Goal: Task Accomplishment & Management: Use online tool/utility

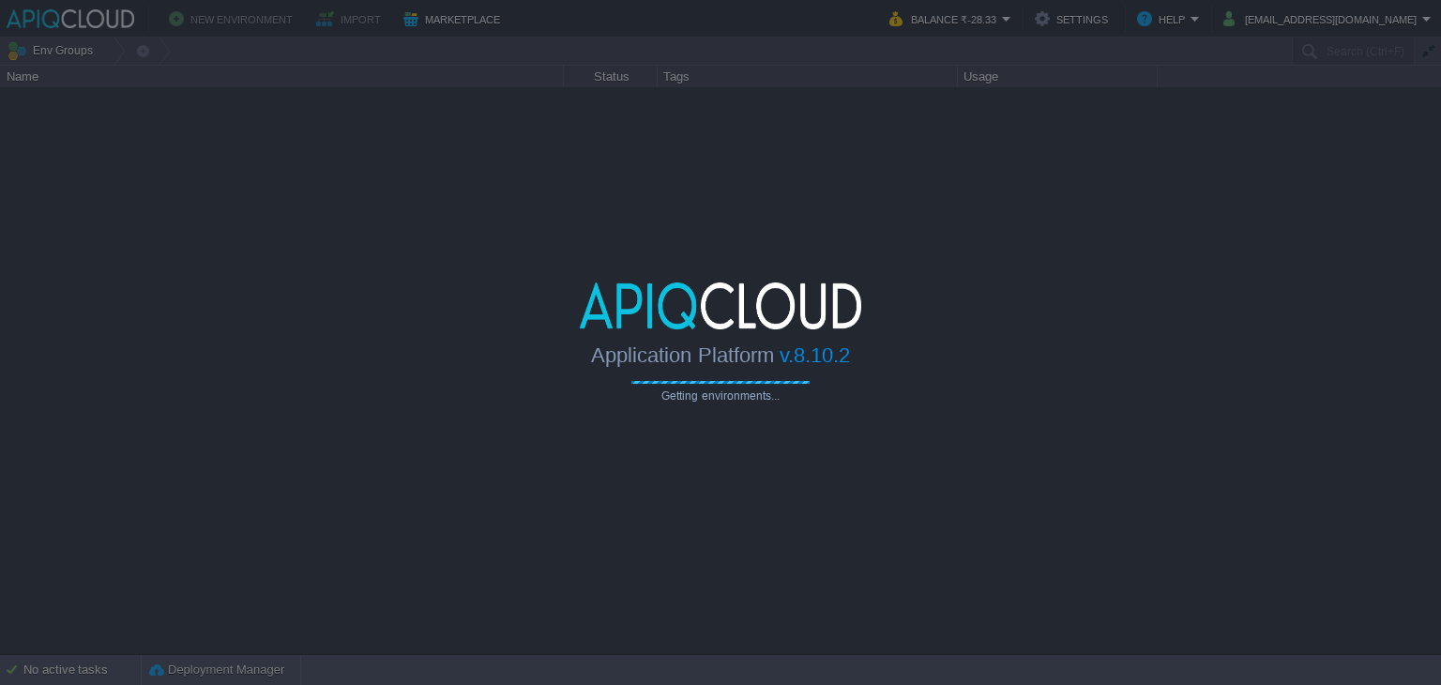
type input "Search (Ctrl+F)"
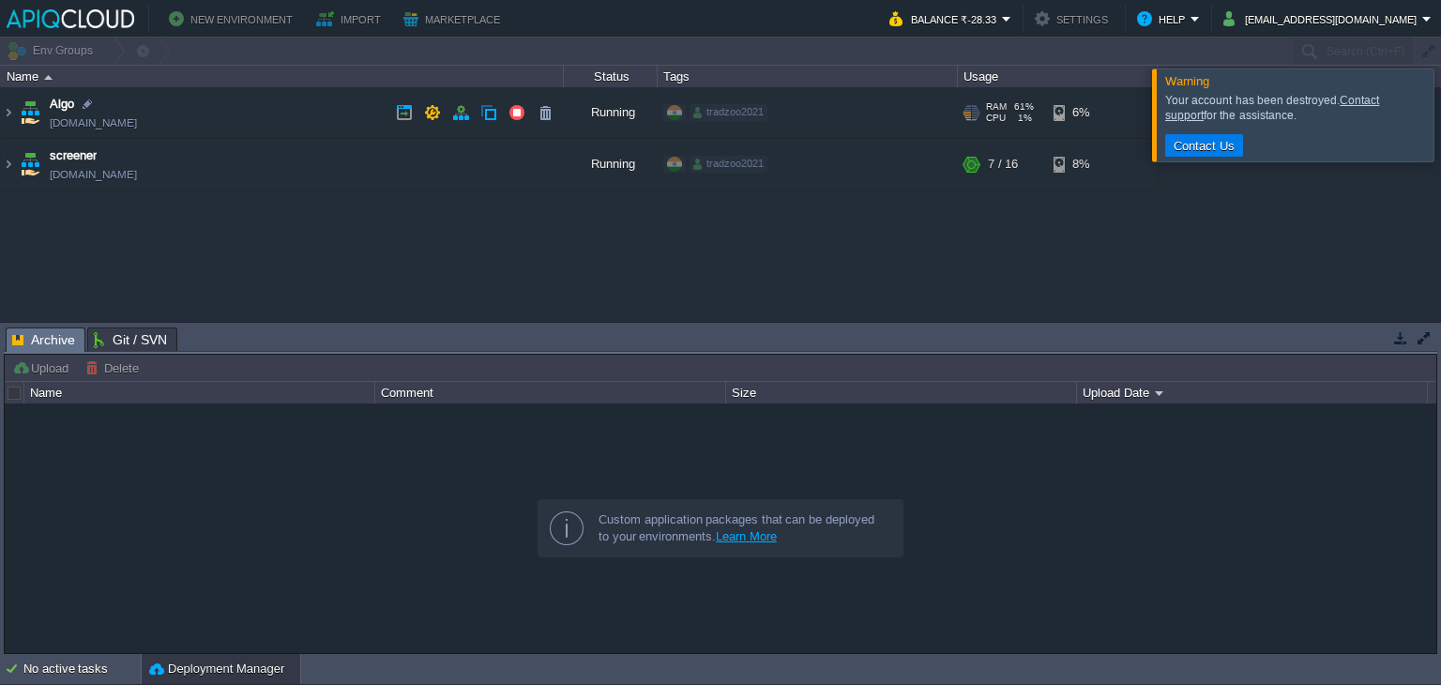
click at [252, 100] on td "Algo [DOMAIN_NAME]" at bounding box center [282, 113] width 563 height 52
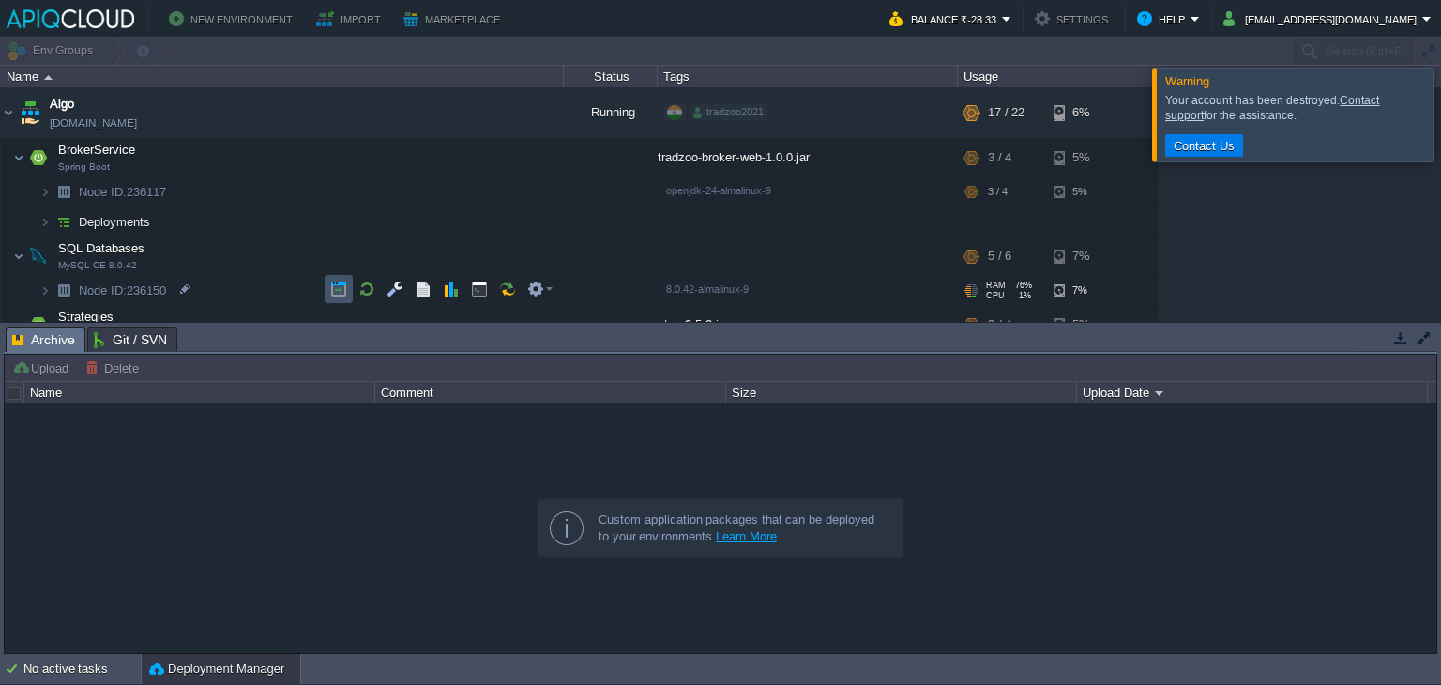
click at [344, 292] on button "button" at bounding box center [338, 289] width 17 height 17
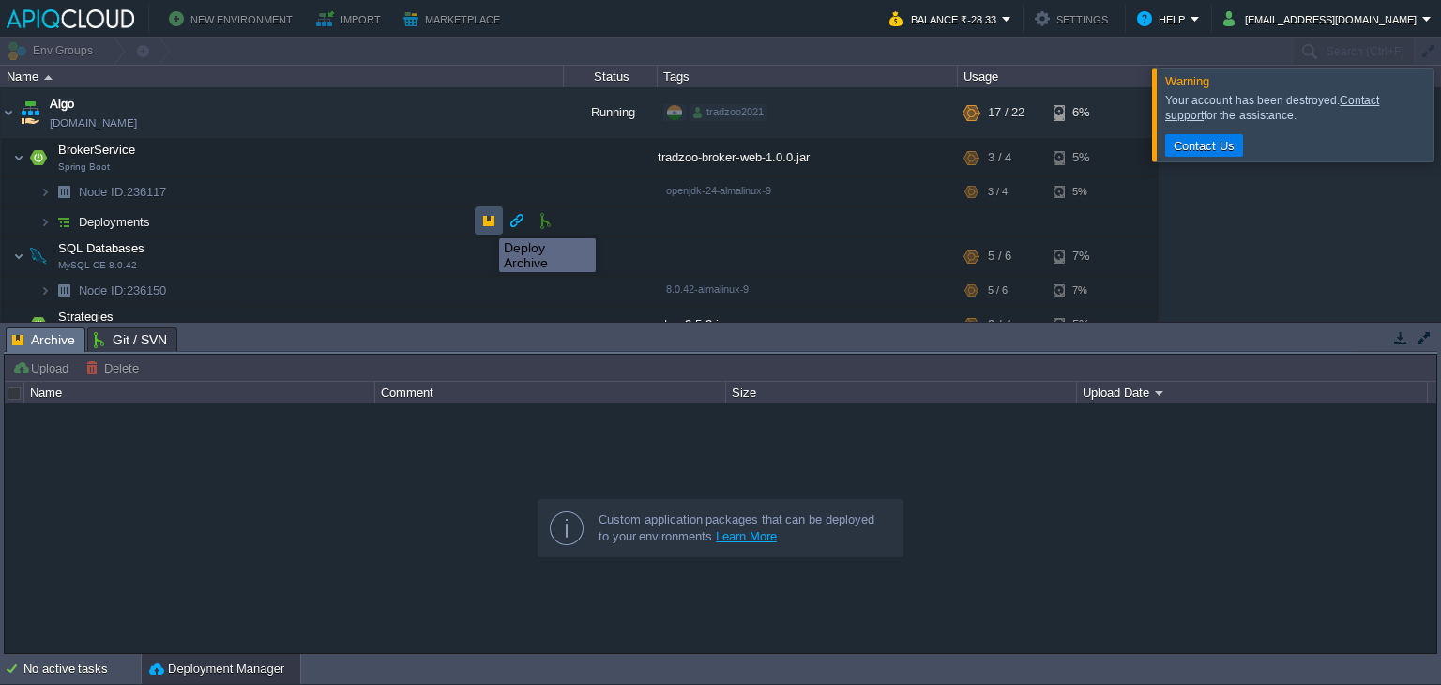
click at [485, 221] on button "button" at bounding box center [488, 220] width 17 height 17
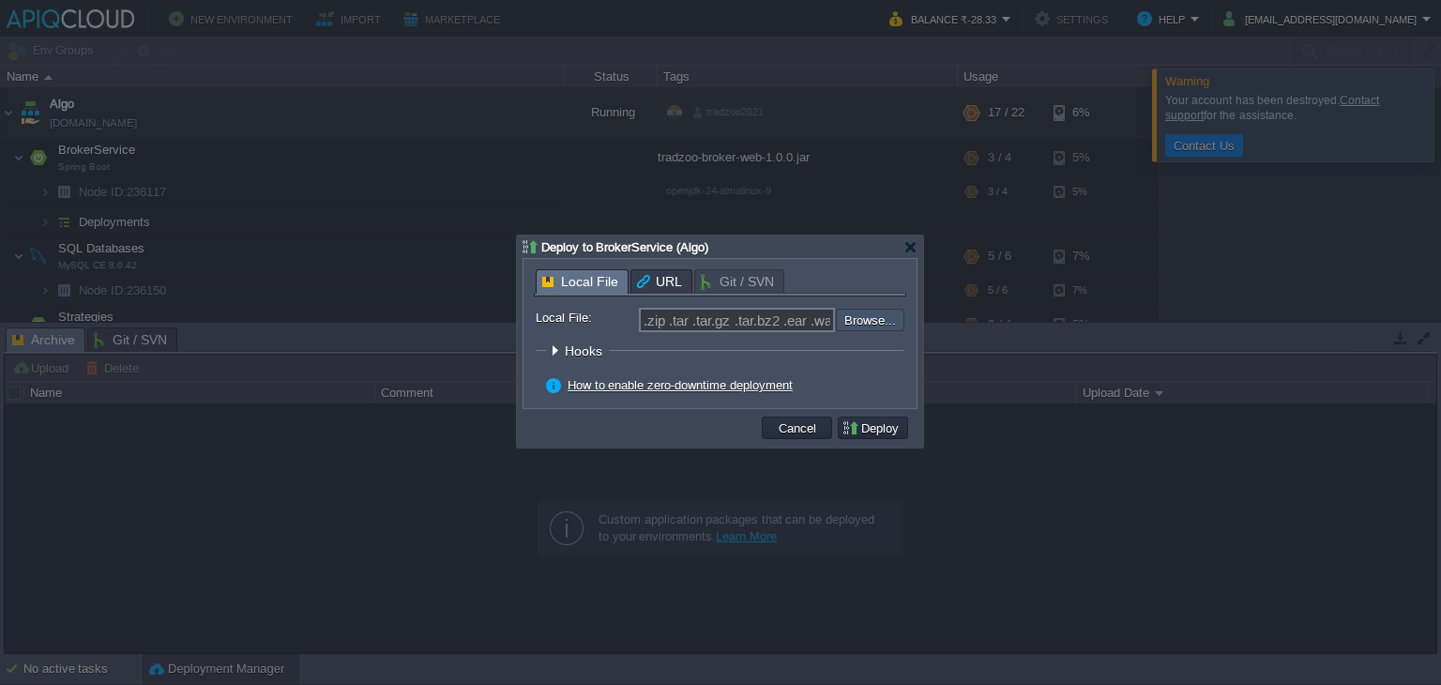
click at [893, 312] on input "file" at bounding box center [785, 320] width 237 height 23
type input "C:\fakepath\tradzoo-broker-web-1.0.0.jar"
type input "tradzoo-broker-web-1.0.0.jar"
click at [880, 429] on button "Deploy" at bounding box center [873, 427] width 63 height 17
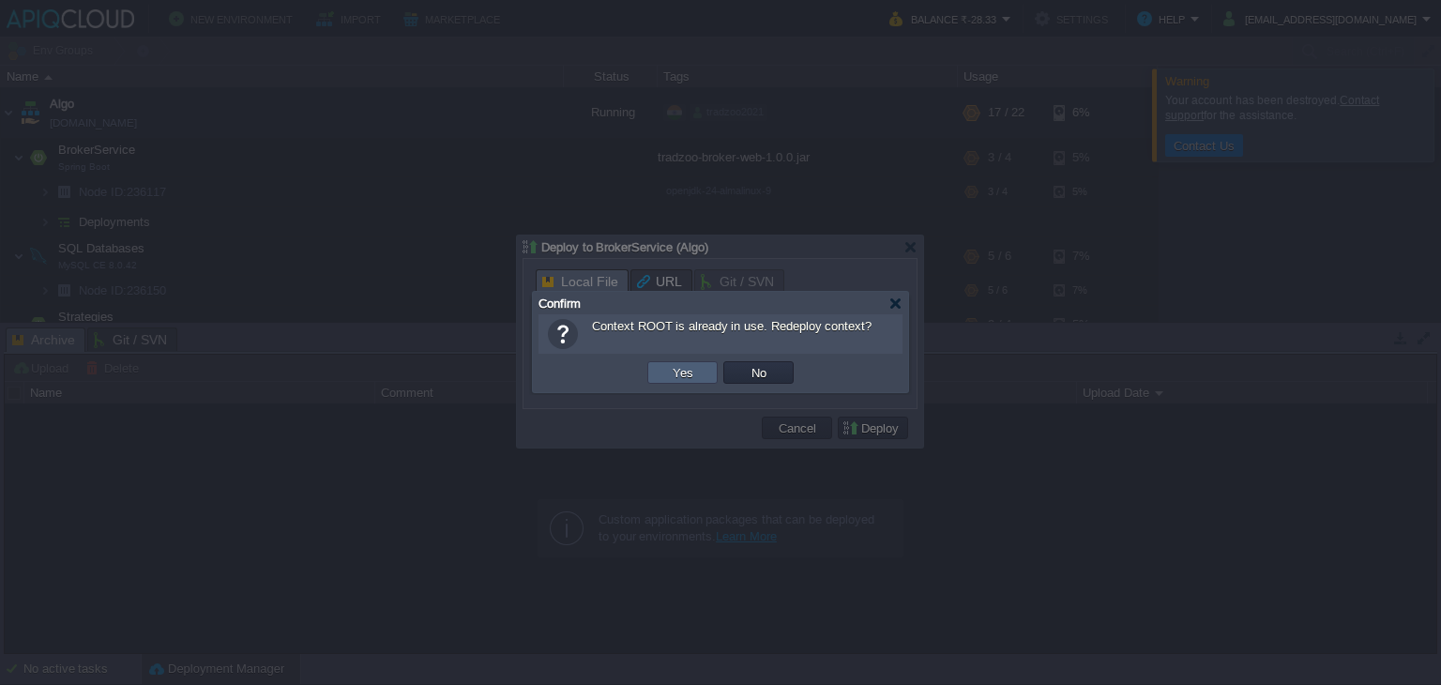
click at [704, 380] on td "Yes" at bounding box center [682, 372] width 70 height 23
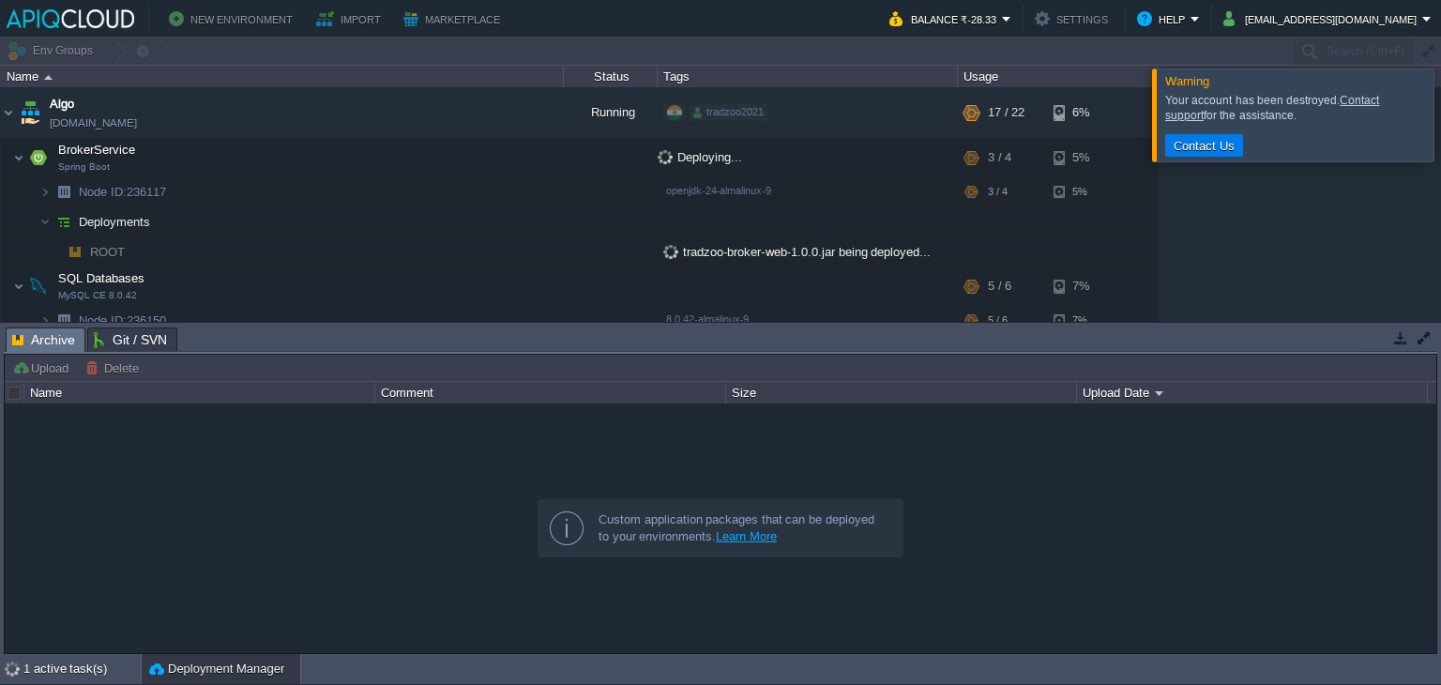
click at [1440, 98] on div at bounding box center [1464, 114] width 0 height 92
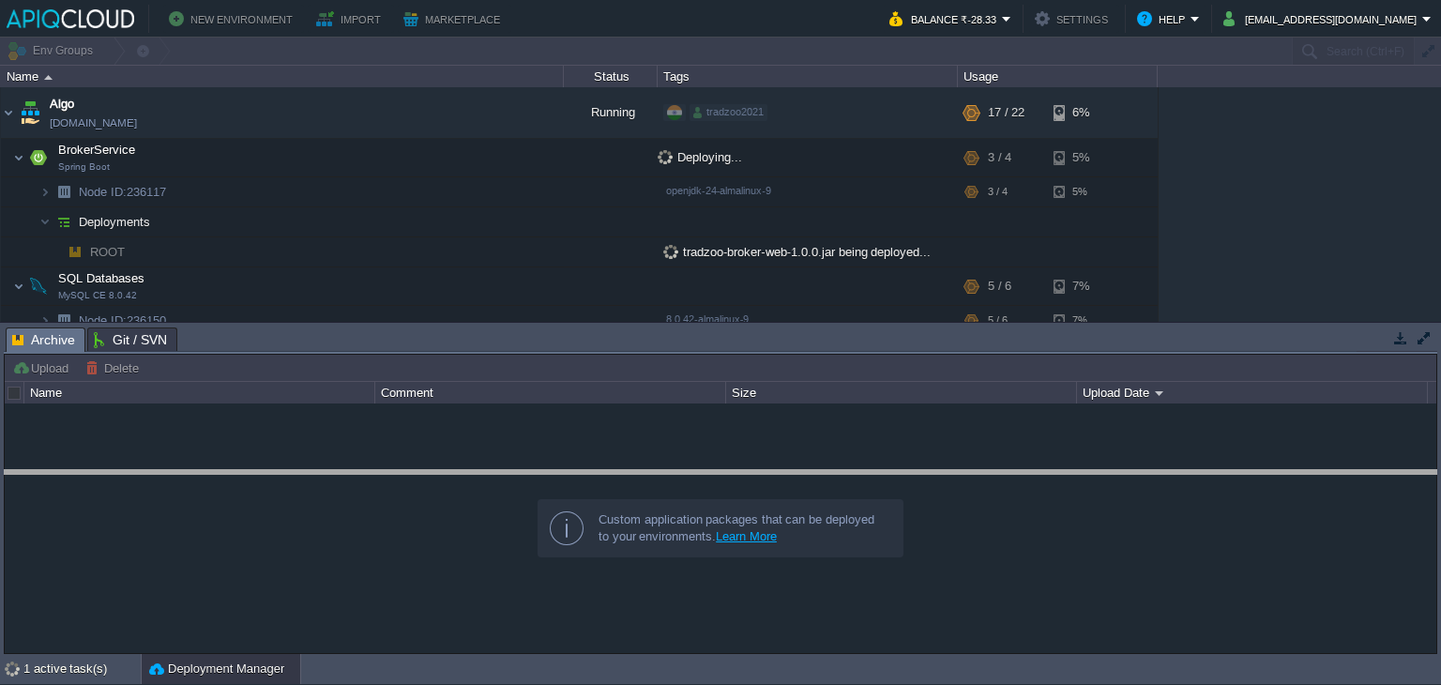
drag, startPoint x: 806, startPoint y: 327, endPoint x: 823, endPoint y: 476, distance: 149.2
click at [823, 476] on body "New Environment Import Marketplace Bonus ₹0.00 Upgrade Account Balance ₹-28.33 …" at bounding box center [720, 342] width 1441 height 685
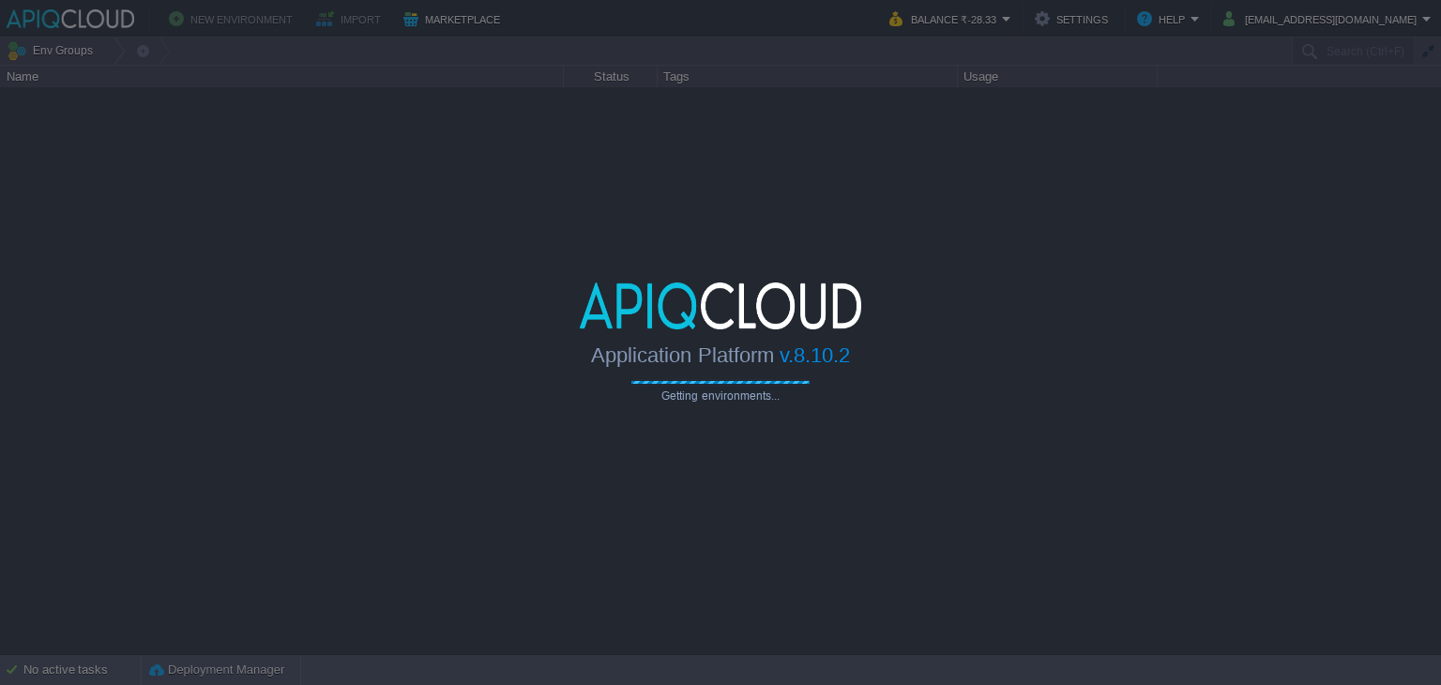
type input "Search (Ctrl+F)"
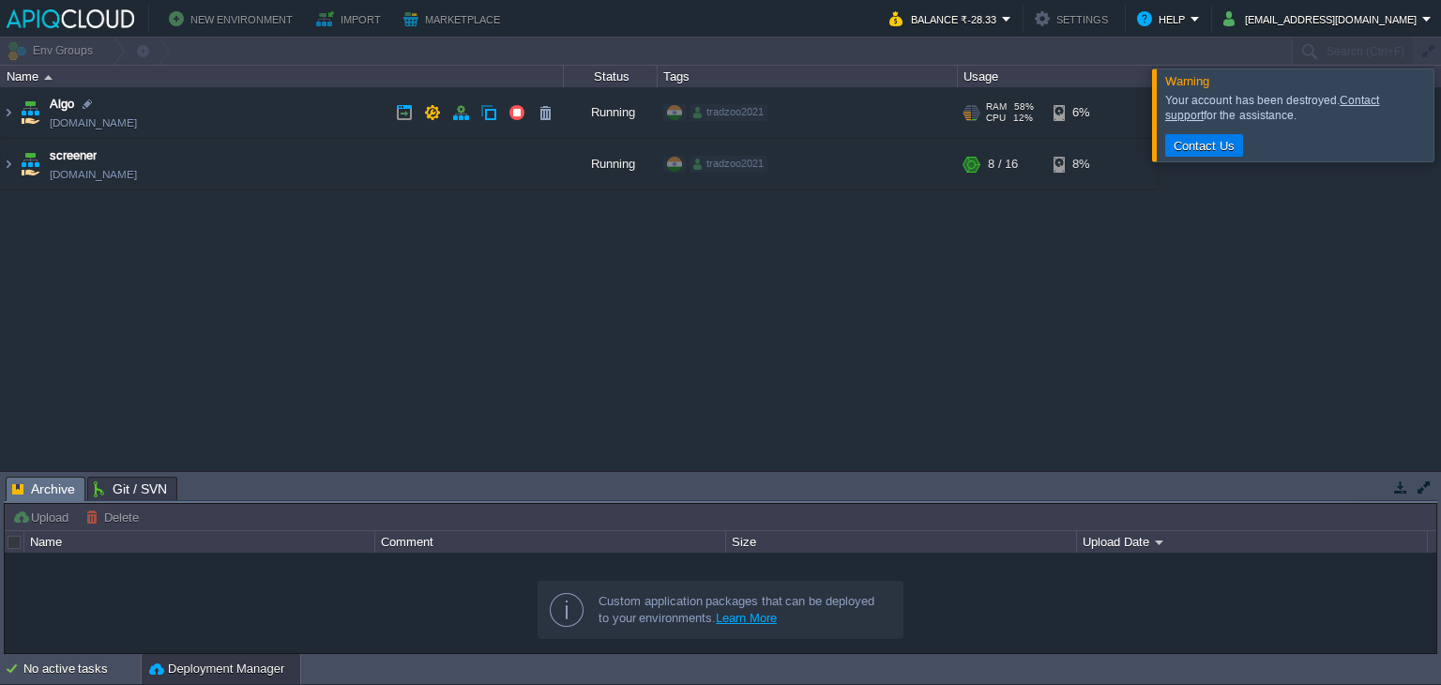
click at [349, 127] on td "Algo [DOMAIN_NAME]" at bounding box center [282, 113] width 563 height 52
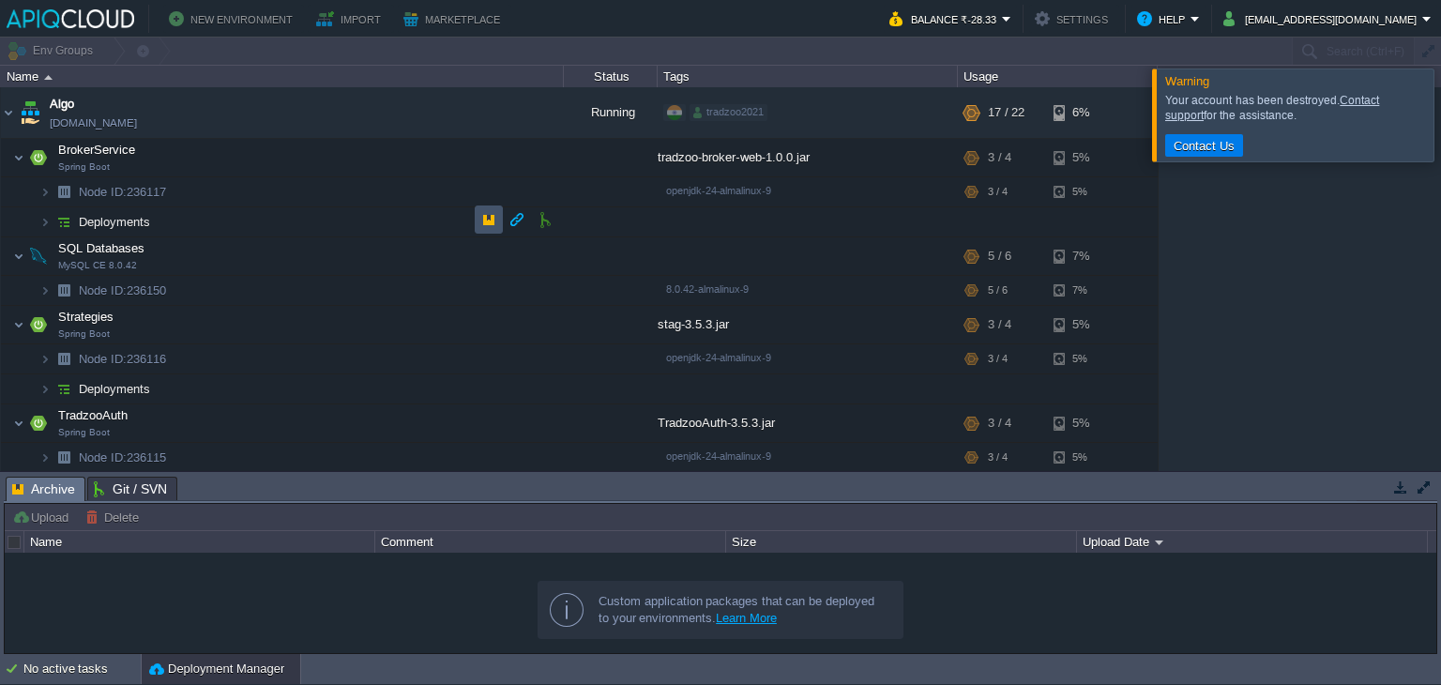
click at [484, 223] on button "button" at bounding box center [488, 219] width 17 height 17
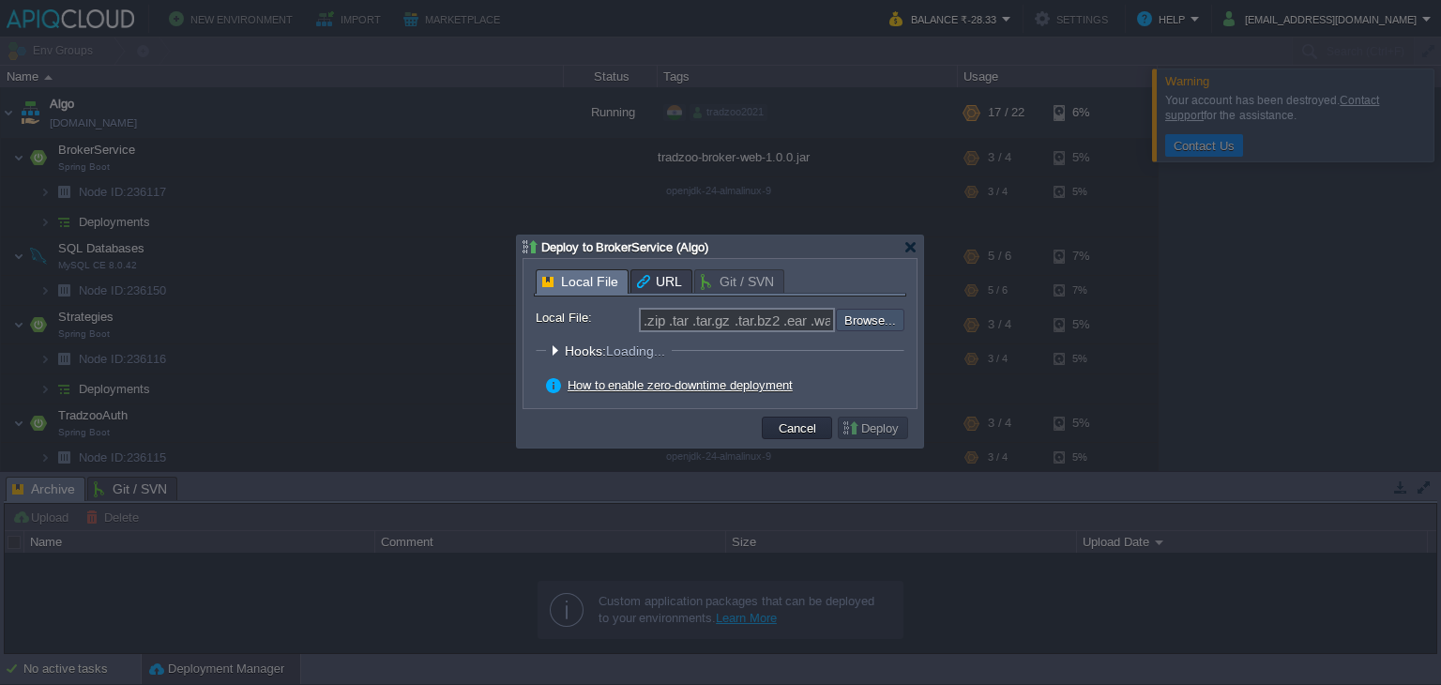
click at [873, 327] on input "file" at bounding box center [785, 320] width 237 height 23
type input "C:\fakepath\tradzoo-broker-web-1.0.0.jar"
type input "tradzoo-broker-web-1.0.0.jar"
click at [874, 430] on button "Deploy" at bounding box center [873, 427] width 63 height 17
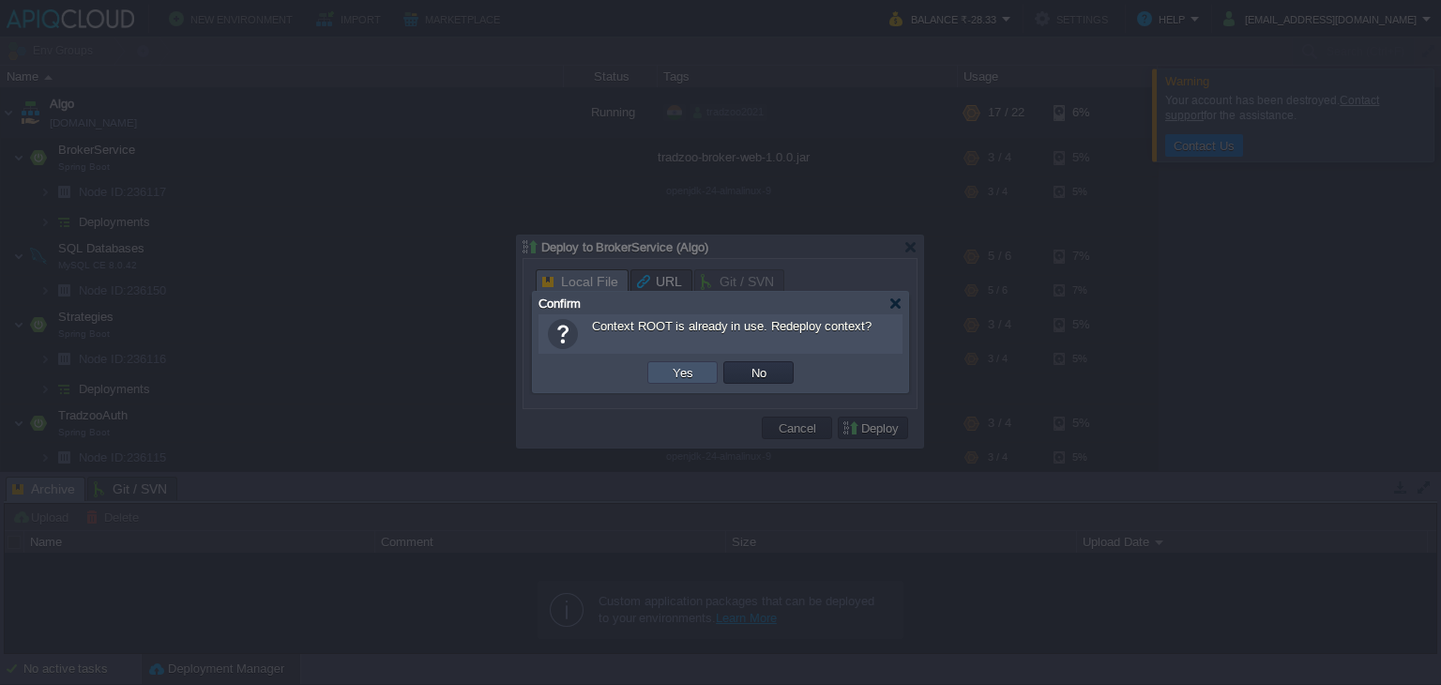
click at [695, 369] on button "Yes" at bounding box center [683, 372] width 32 height 17
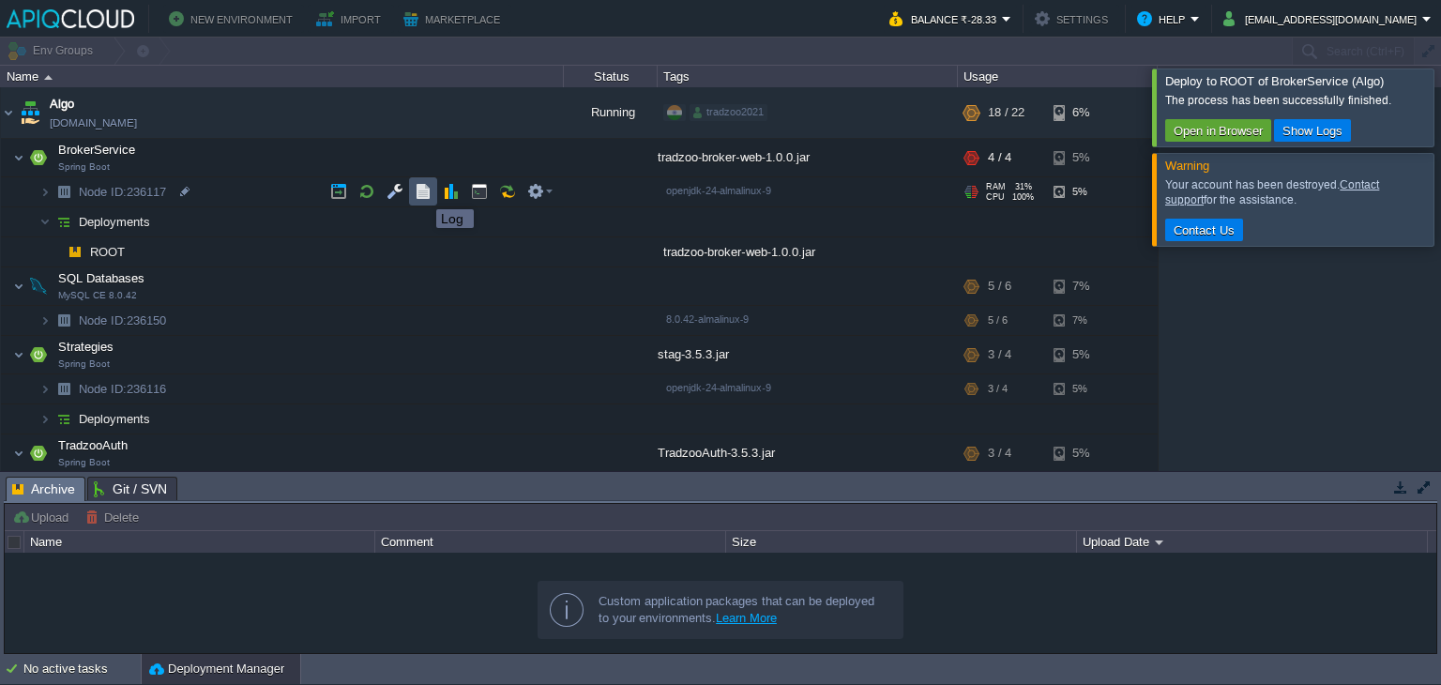
click at [422, 192] on button "button" at bounding box center [423, 191] width 17 height 17
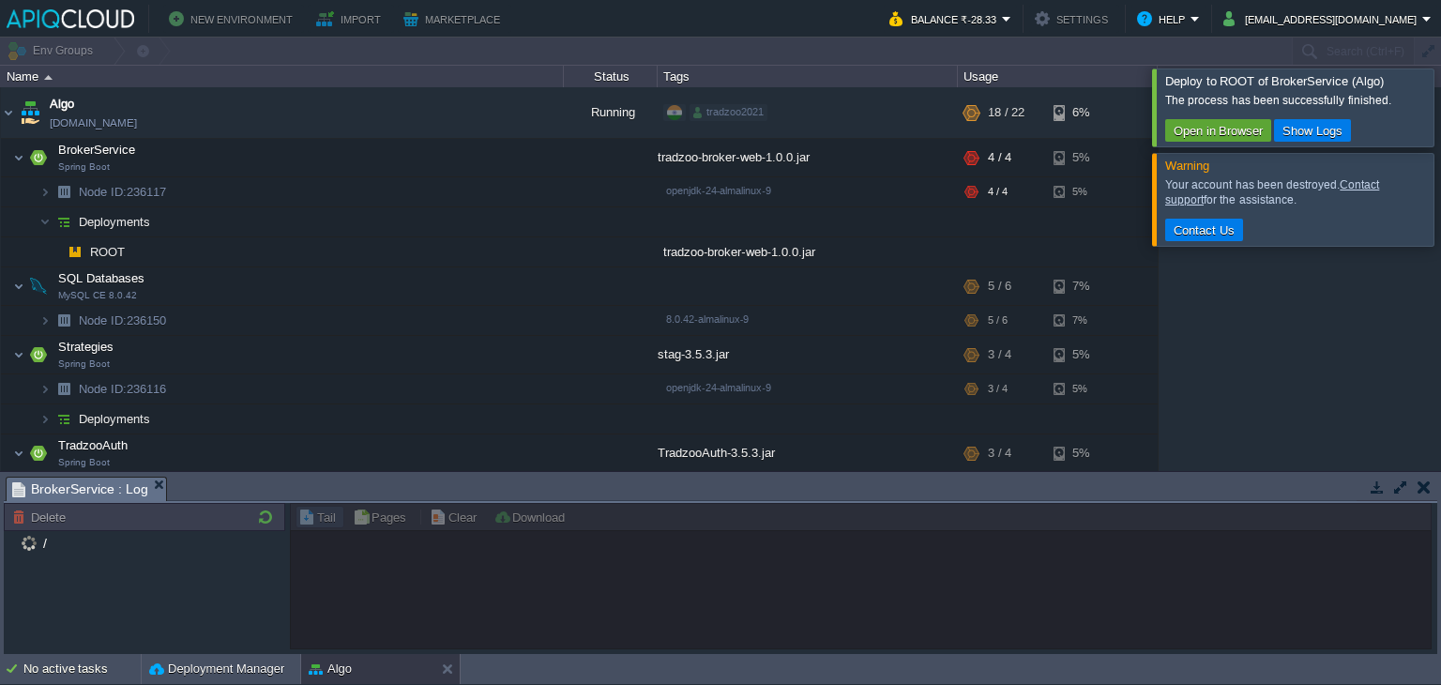
click at [1440, 110] on div at bounding box center [1464, 106] width 0 height 77
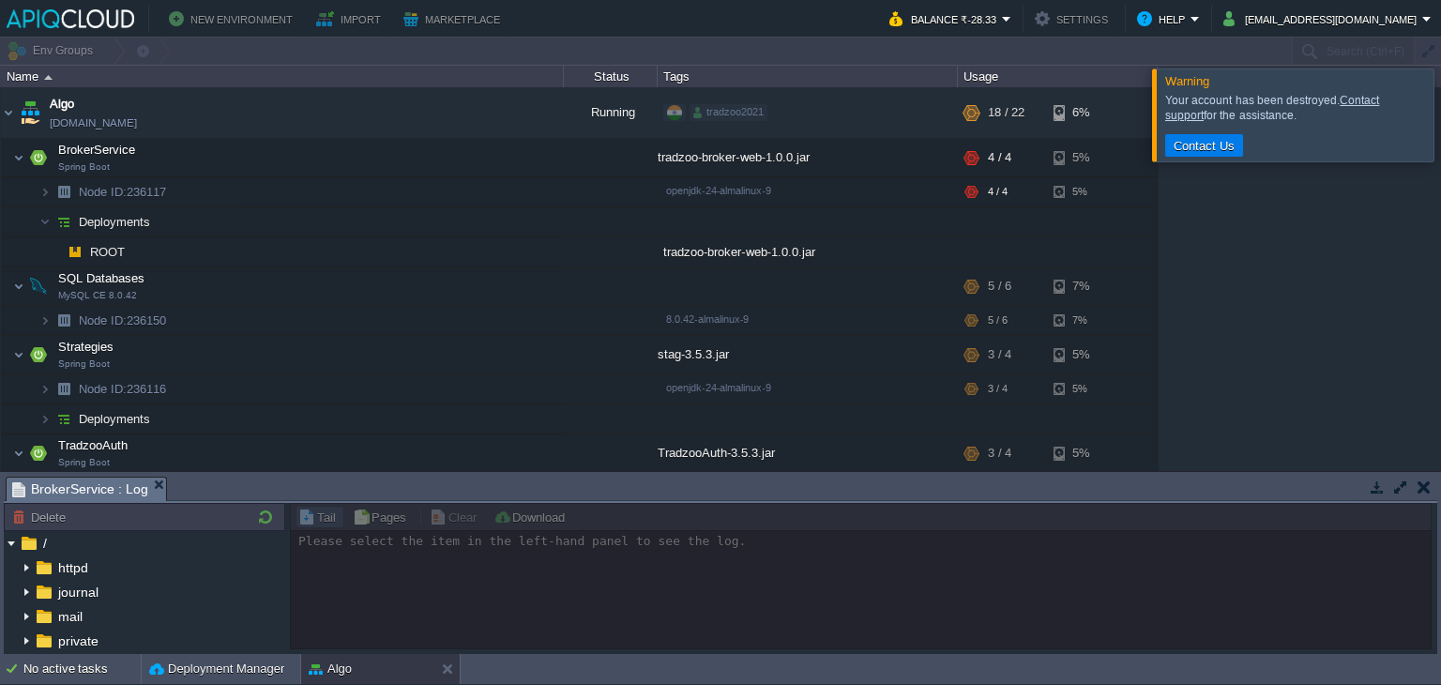
click at [1440, 94] on div at bounding box center [1464, 114] width 0 height 92
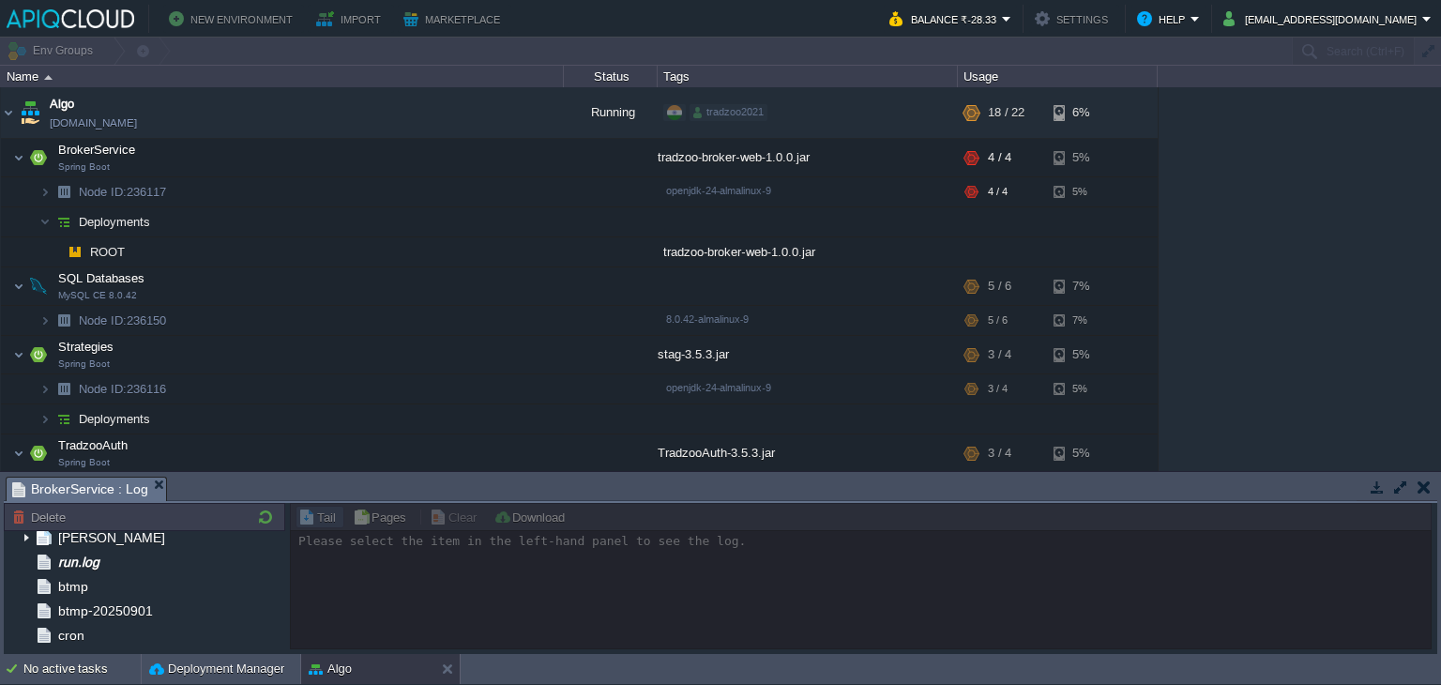
scroll to position [179, 0]
click at [139, 564] on div "run.log" at bounding box center [145, 559] width 282 height 24
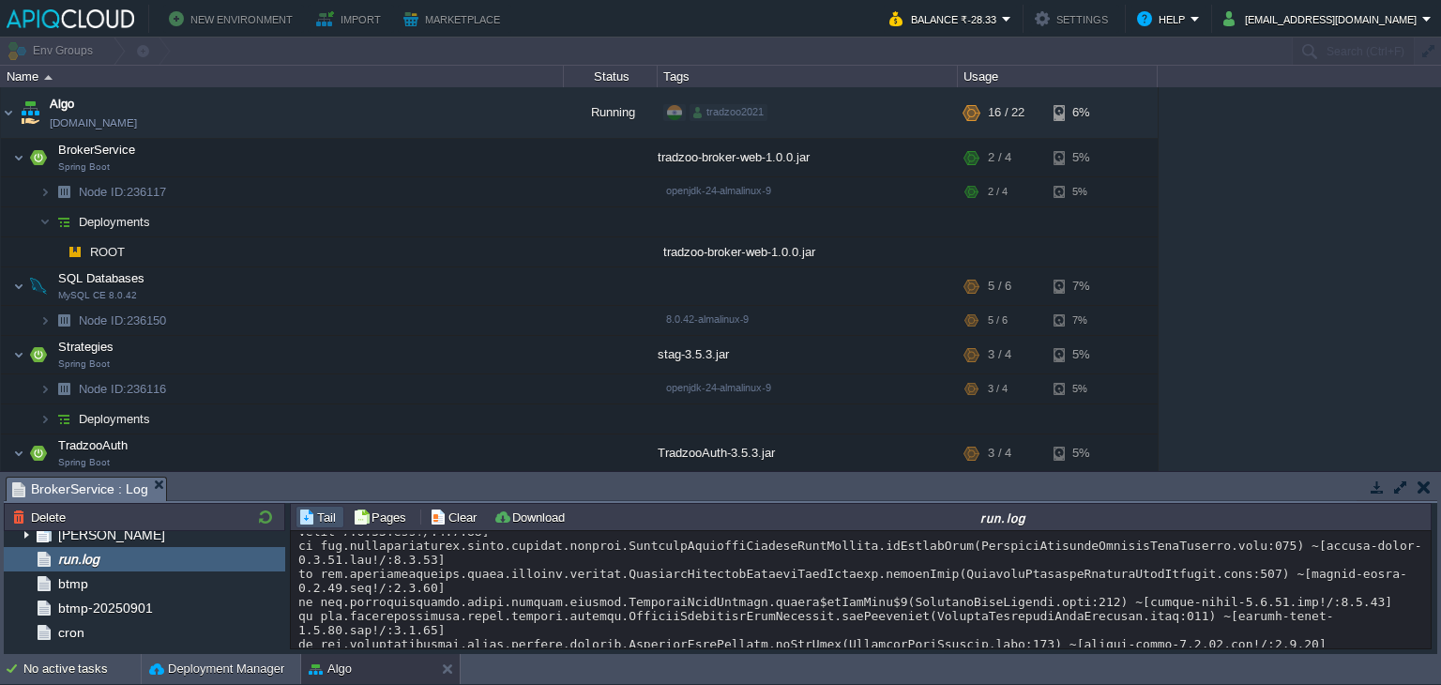
scroll to position [208, 0]
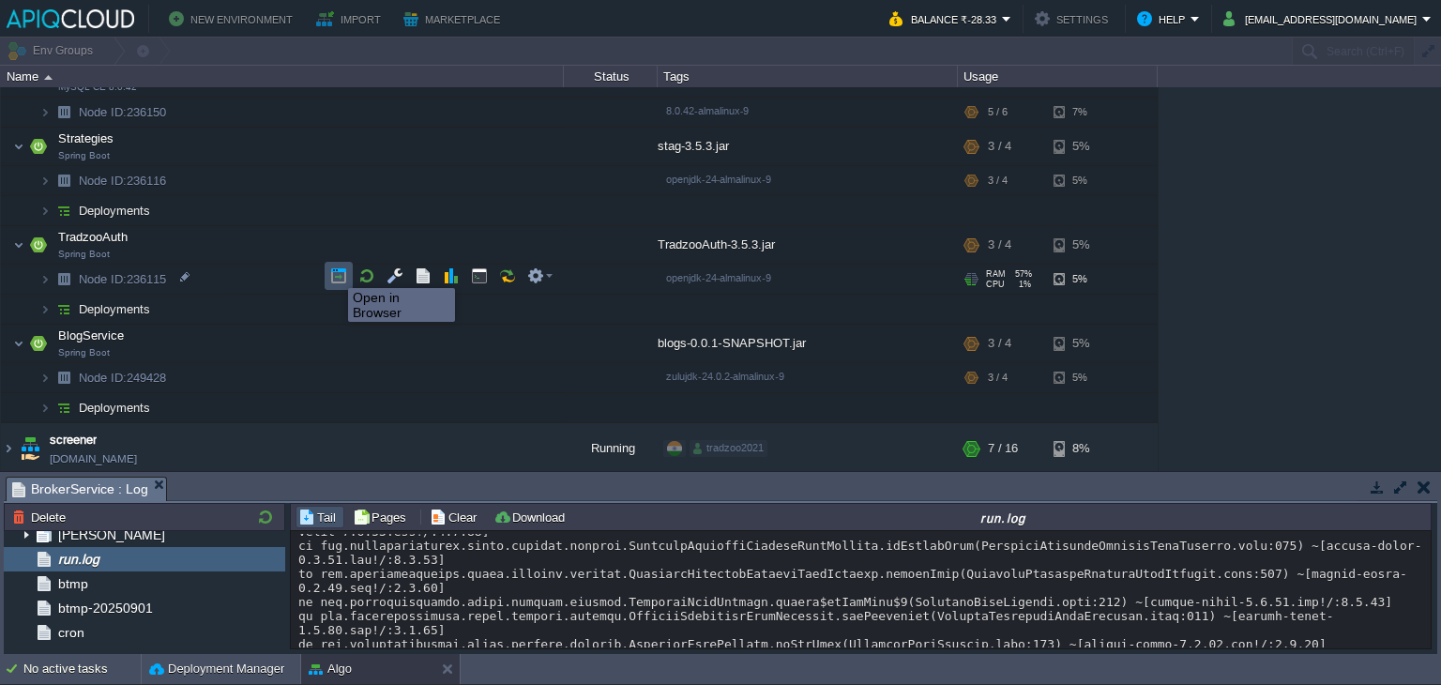
click at [334, 271] on button "button" at bounding box center [338, 275] width 17 height 17
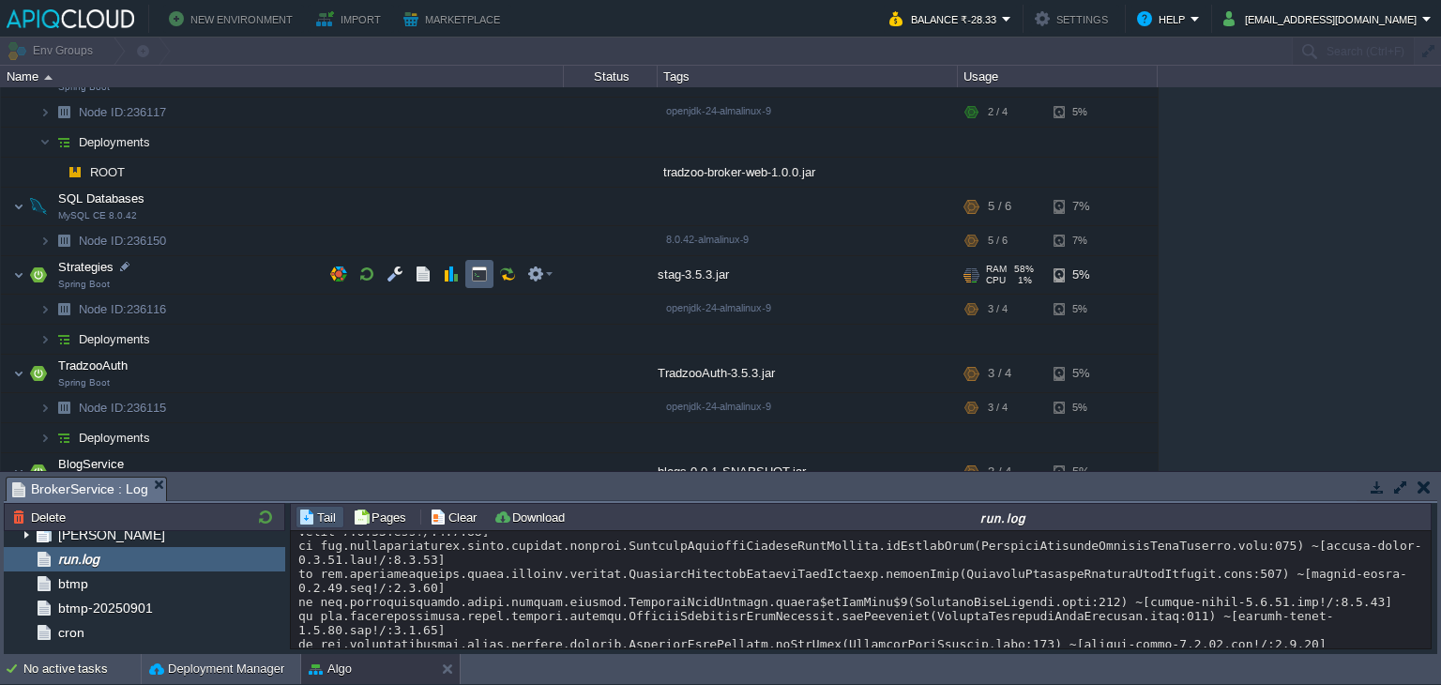
scroll to position [79, 0]
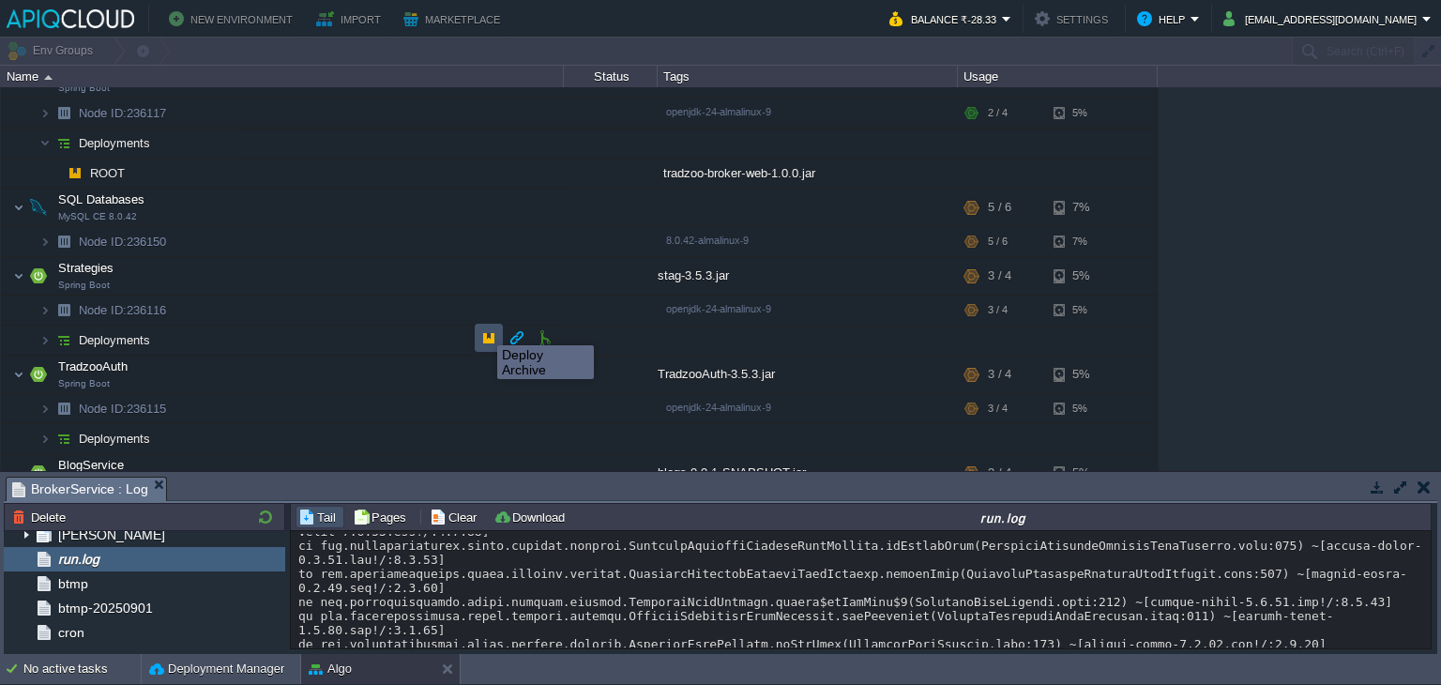
click at [485, 336] on button "button" at bounding box center [488, 337] width 17 height 17
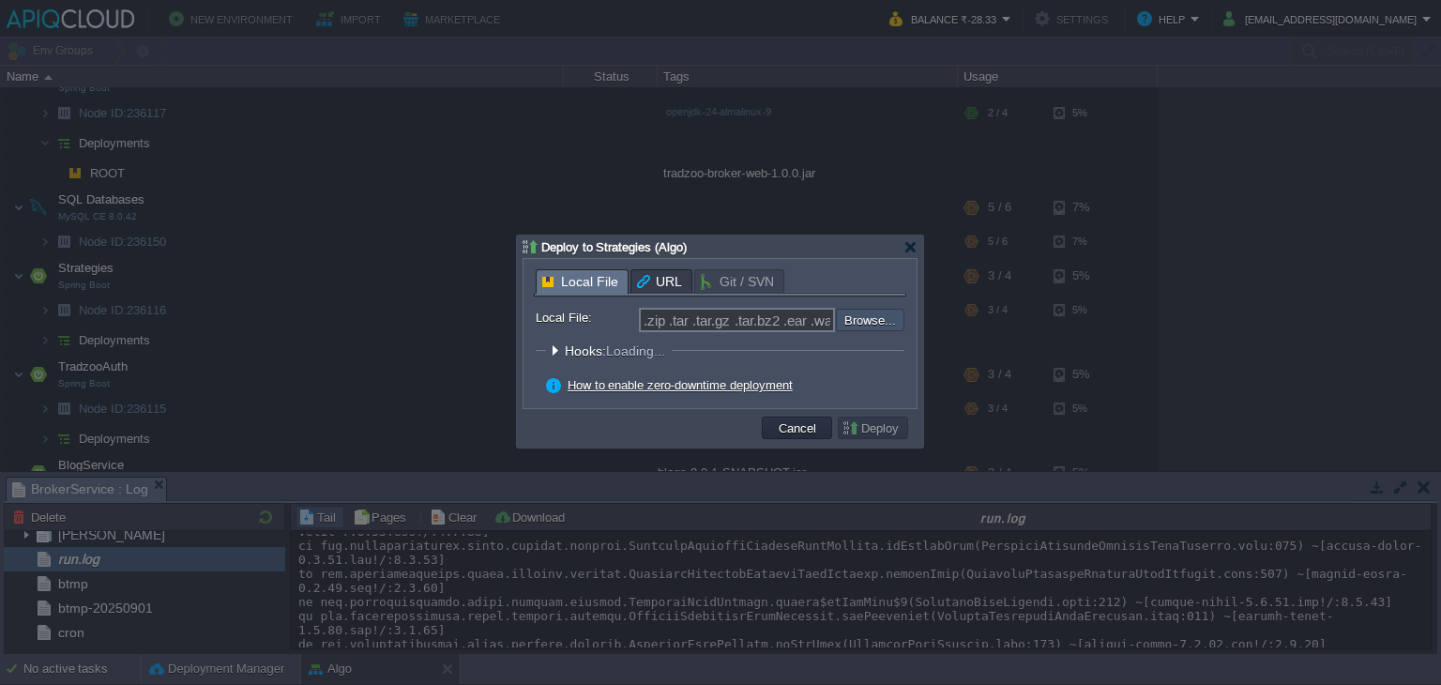
click at [881, 320] on input "file" at bounding box center [785, 320] width 237 height 23
type input "C:\fakepath\stag-3.5.3.jar"
type input "stag-3.5.3.jar"
click at [872, 433] on button "Deploy" at bounding box center [873, 427] width 63 height 17
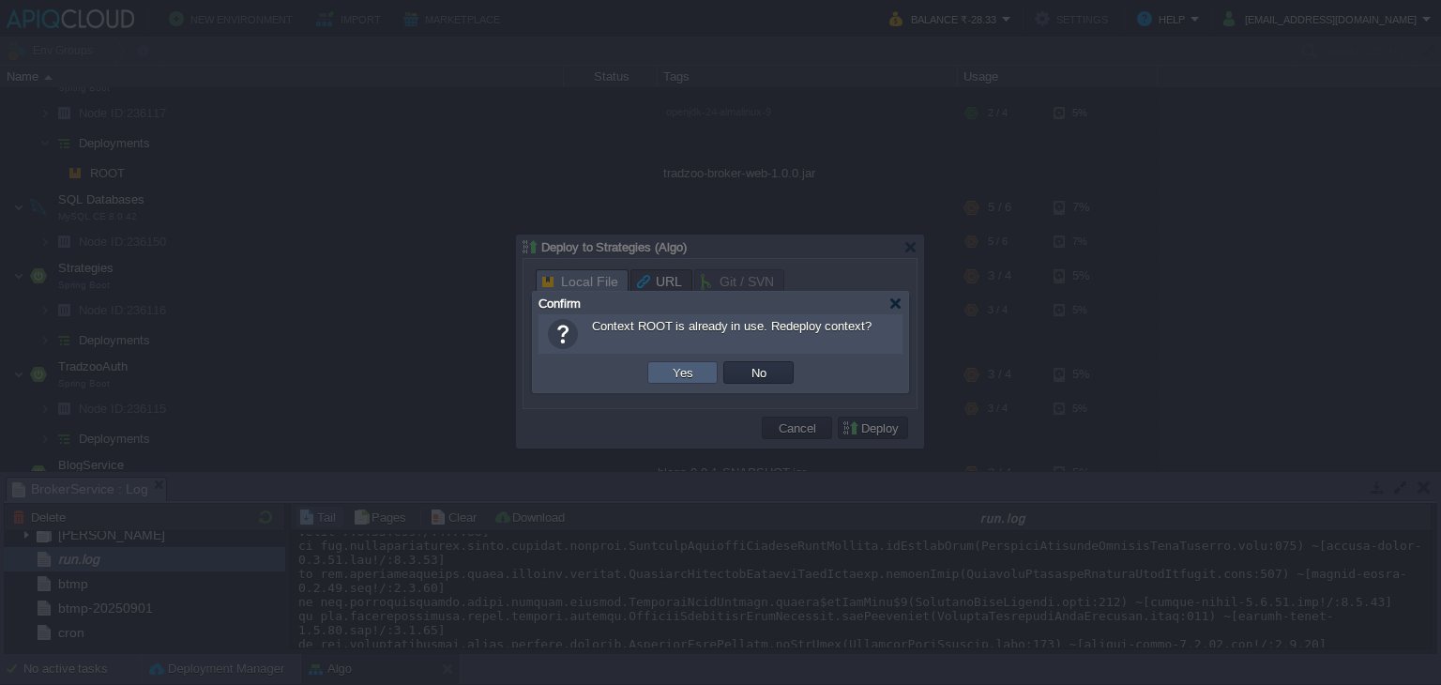
click at [694, 376] on button "Yes" at bounding box center [683, 372] width 32 height 17
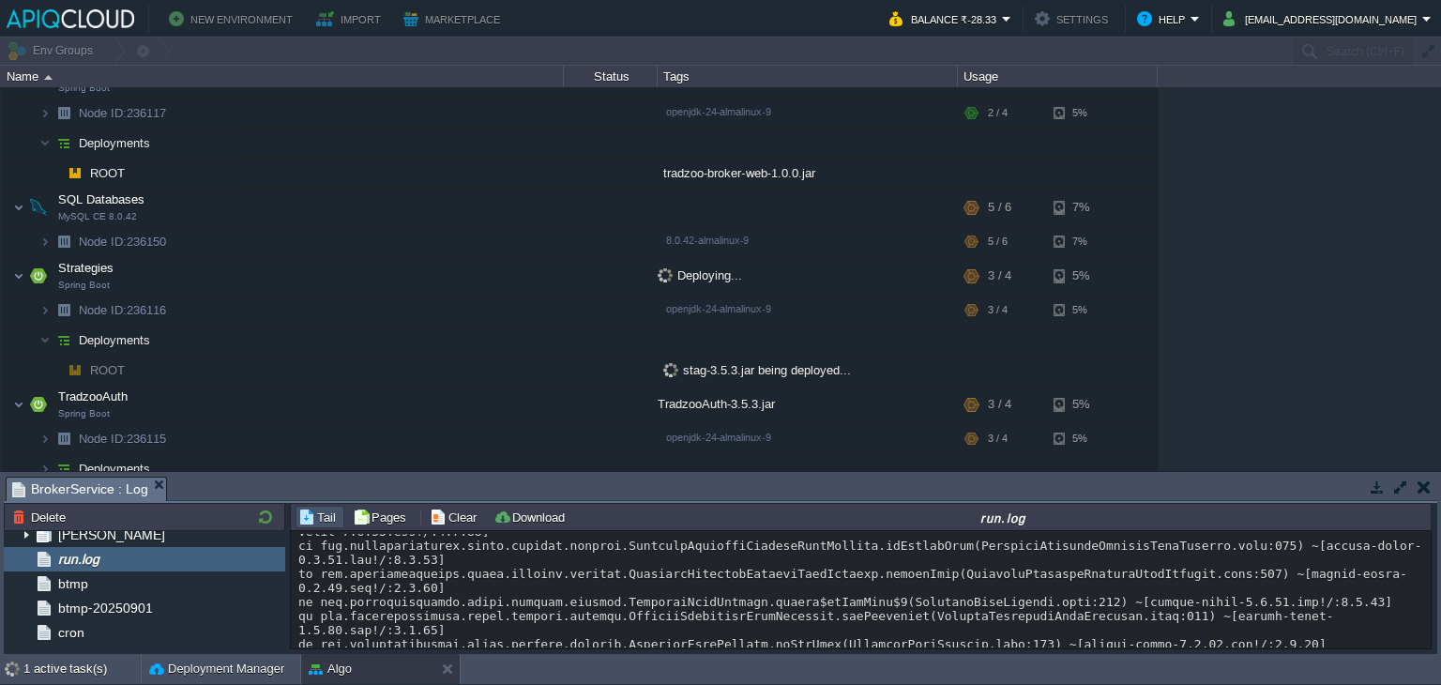
scroll to position [238, 0]
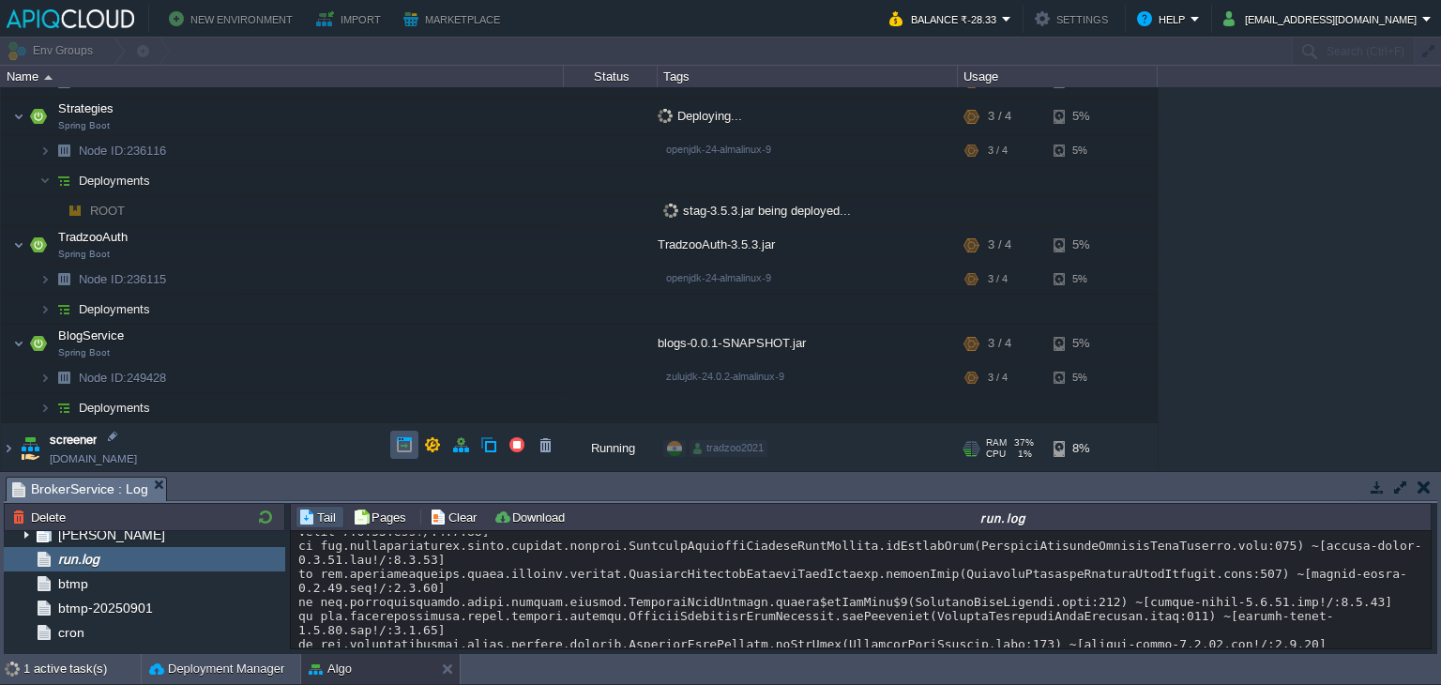
click at [409, 436] on button "button" at bounding box center [404, 444] width 17 height 17
click at [270, 438] on td "screener [DOMAIN_NAME]" at bounding box center [282, 449] width 563 height 52
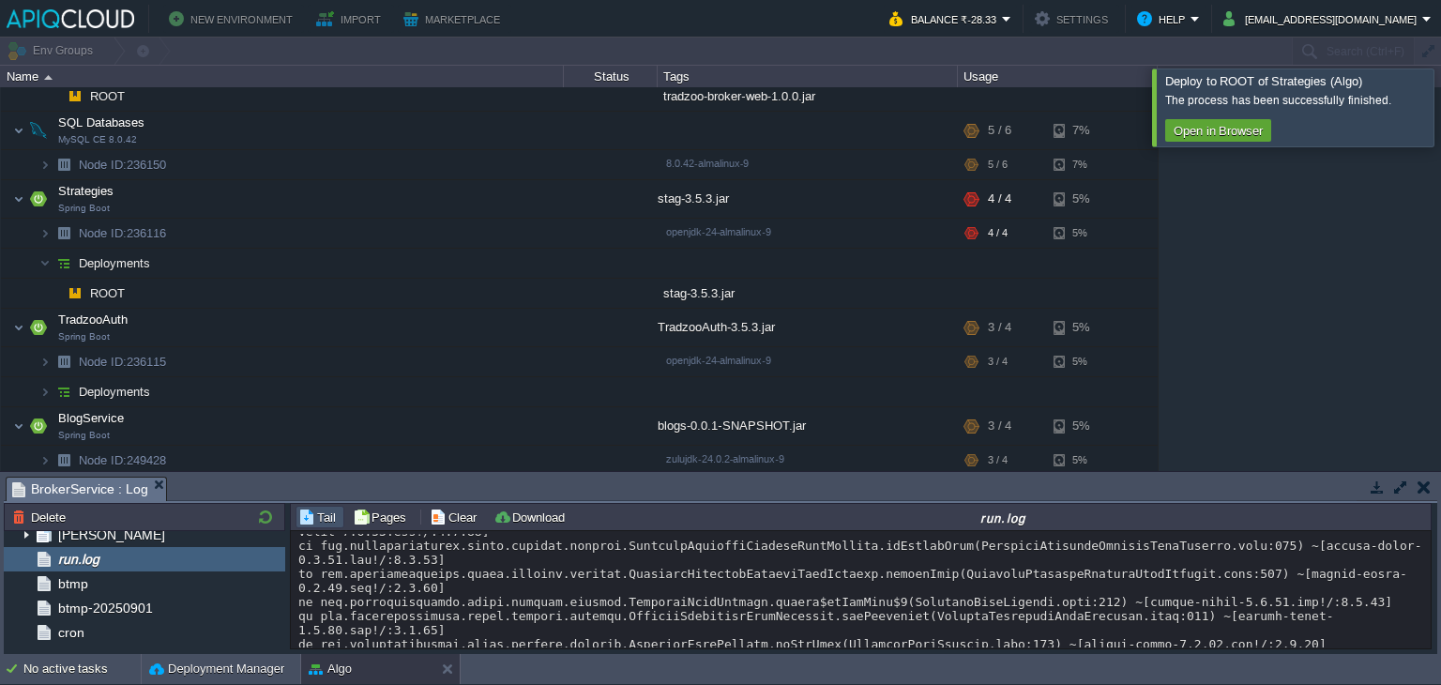
scroll to position [60, 0]
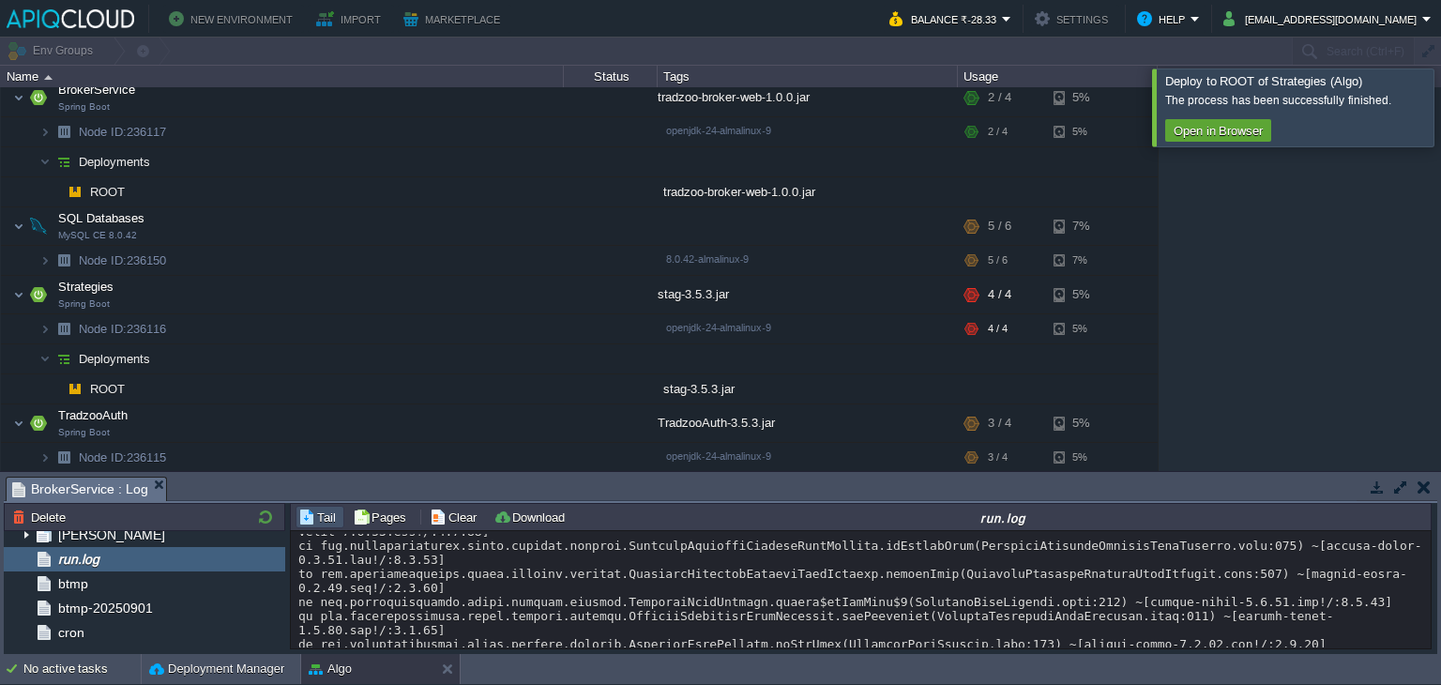
click at [1440, 99] on div at bounding box center [1464, 106] width 0 height 77
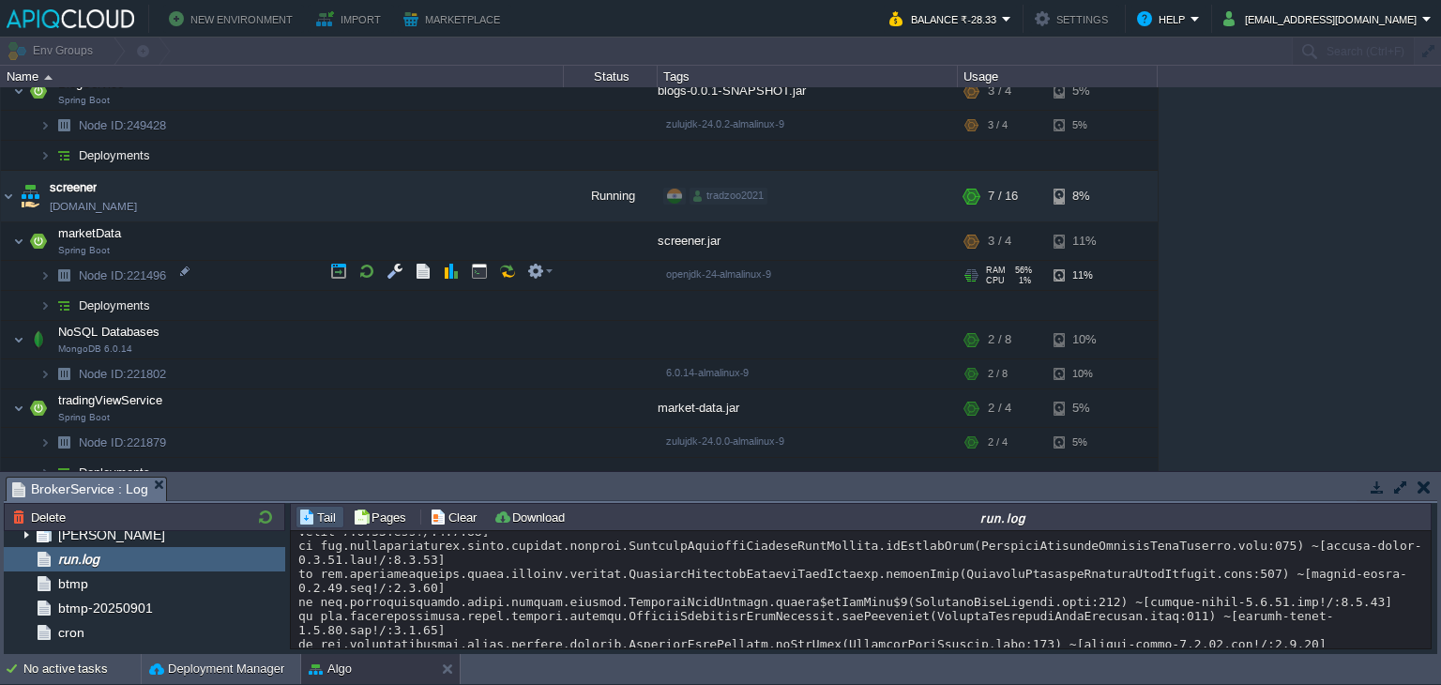
scroll to position [156, 0]
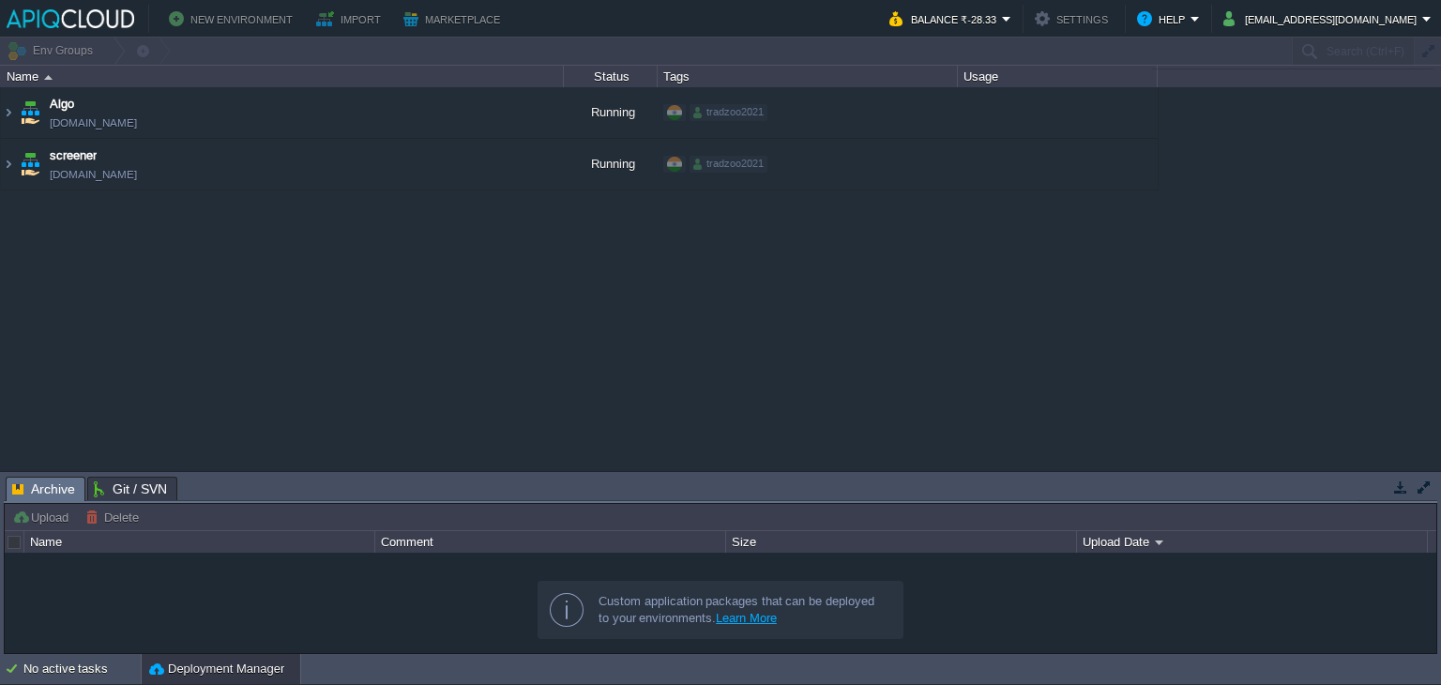
type input "Search (Ctrl+F)"
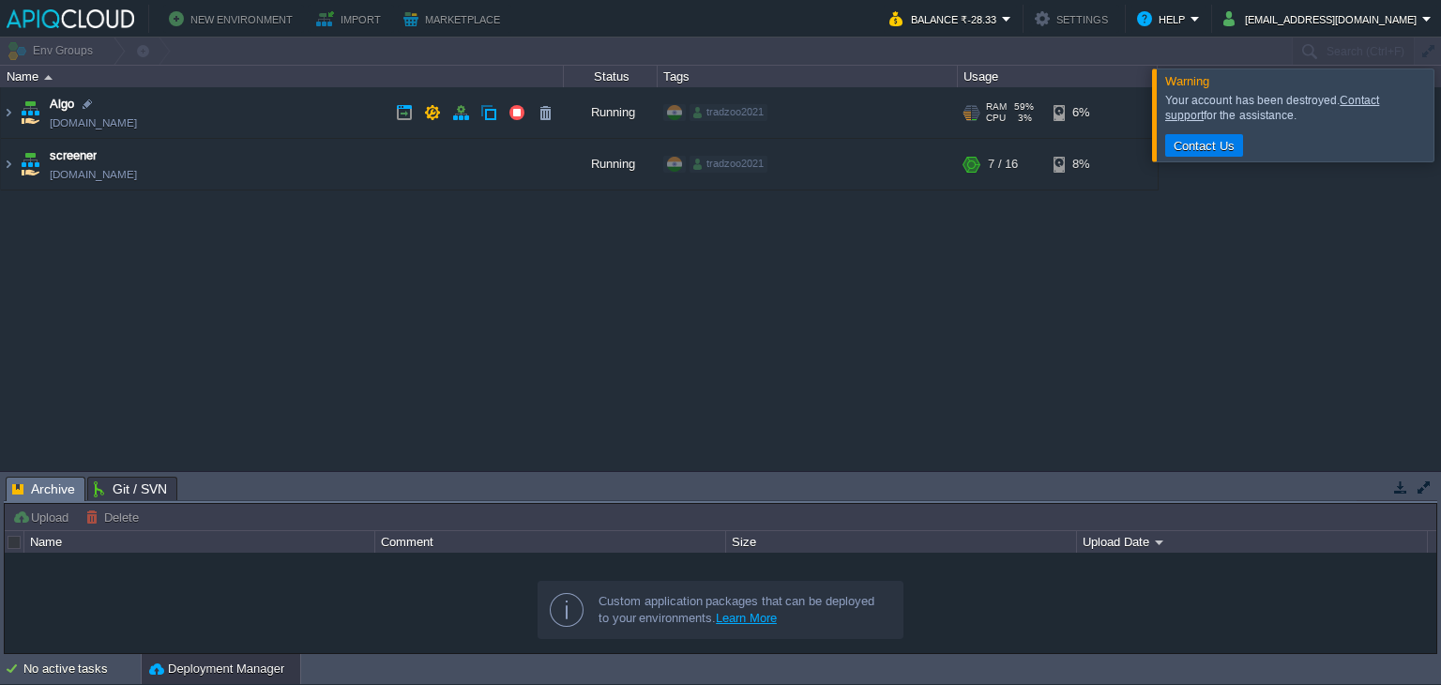
click at [305, 87] on td "Algo [DOMAIN_NAME]" at bounding box center [282, 113] width 563 height 52
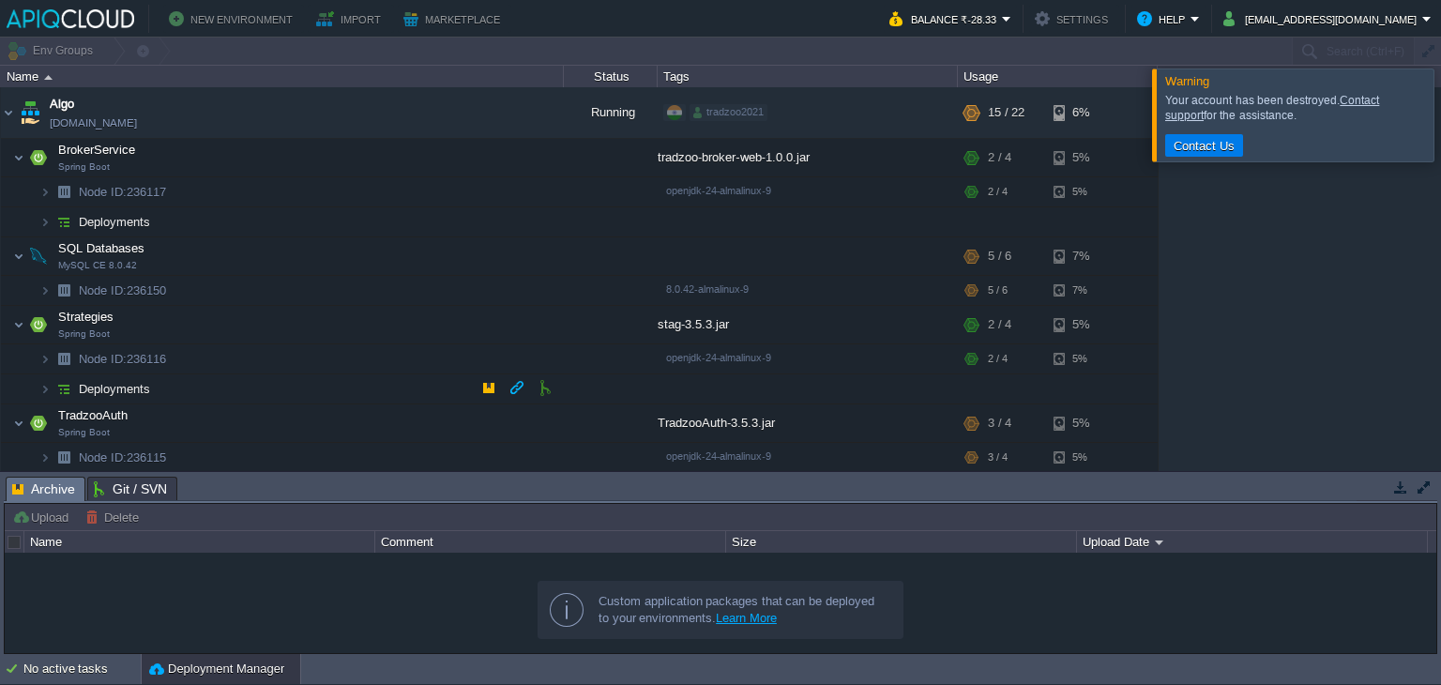
scroll to position [178, 0]
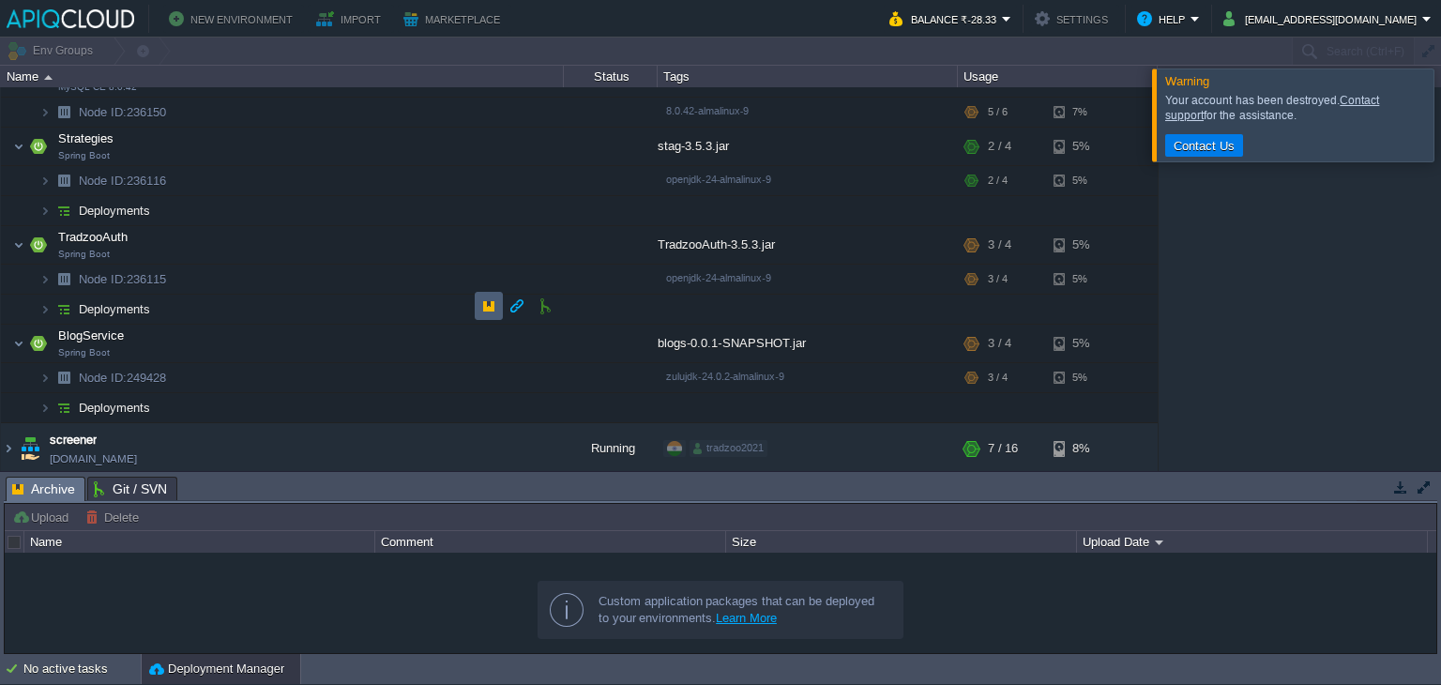
click at [497, 311] on td at bounding box center [489, 306] width 28 height 28
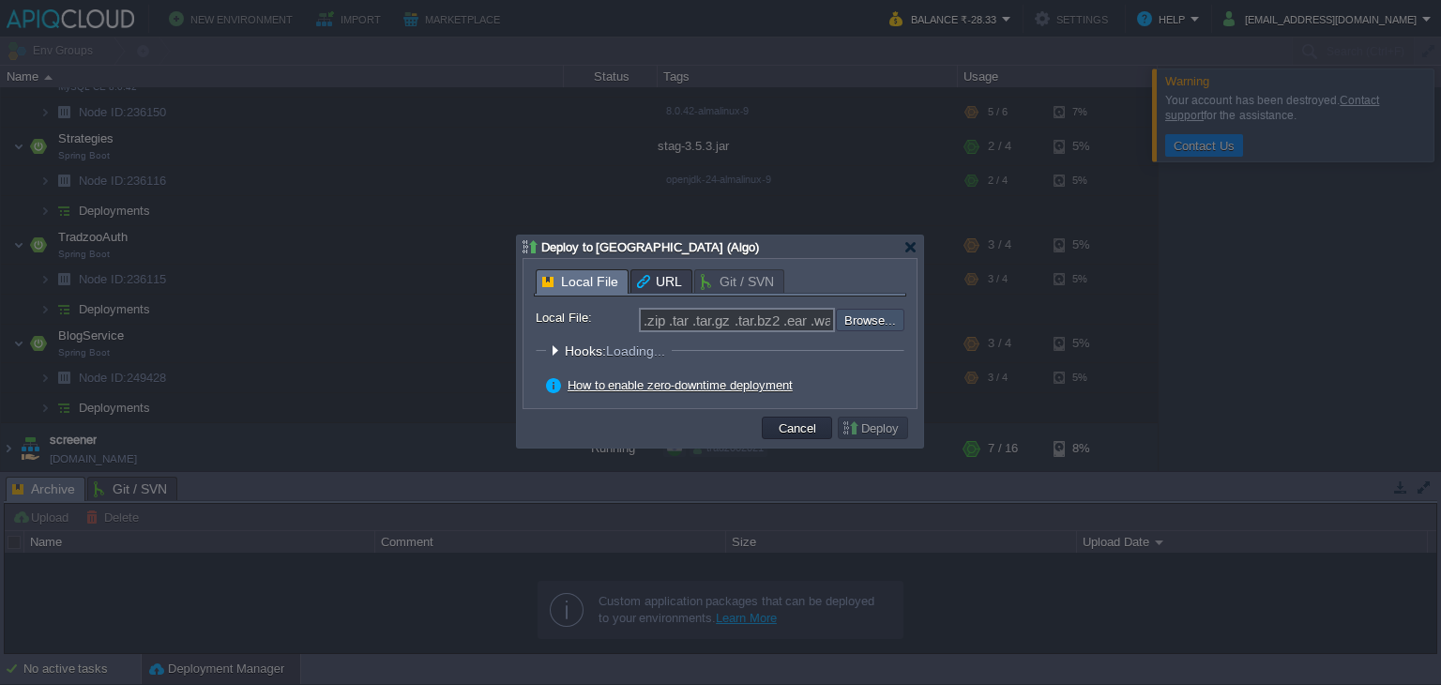
click at [890, 320] on input "file" at bounding box center [785, 320] width 237 height 23
type input "C:\fakepath\TradzooAuth-3.5.3.jar"
type input "TradzooAuth-3.5.3.jar"
click at [853, 426] on button "Deploy" at bounding box center [873, 427] width 63 height 17
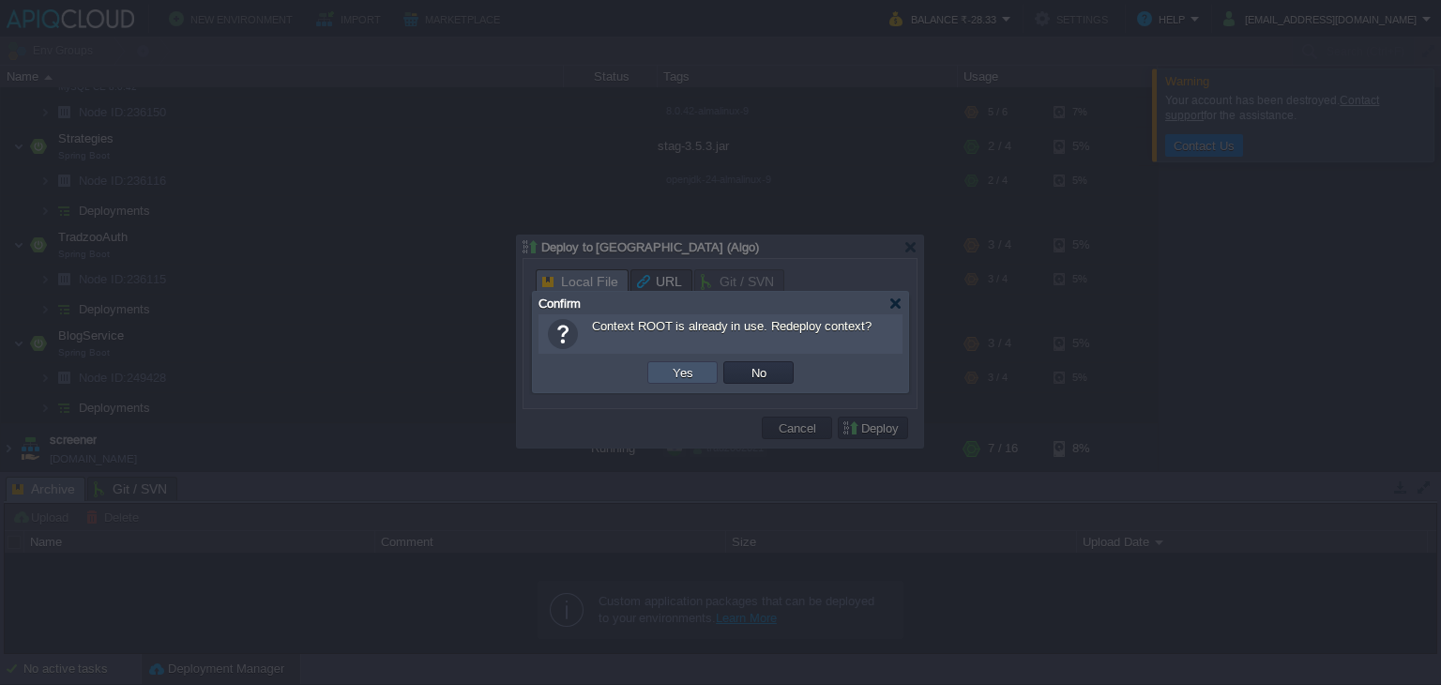
click at [688, 377] on button "Yes" at bounding box center [683, 372] width 32 height 17
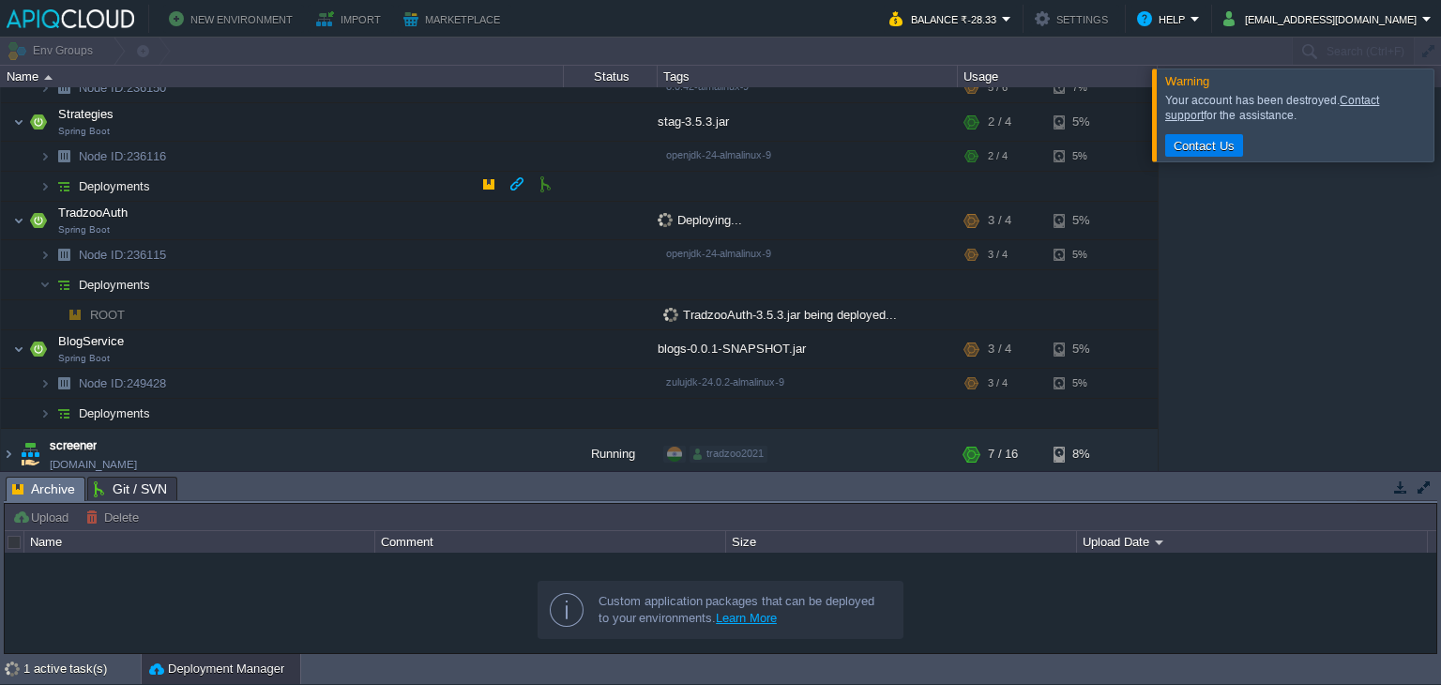
scroll to position [206, 0]
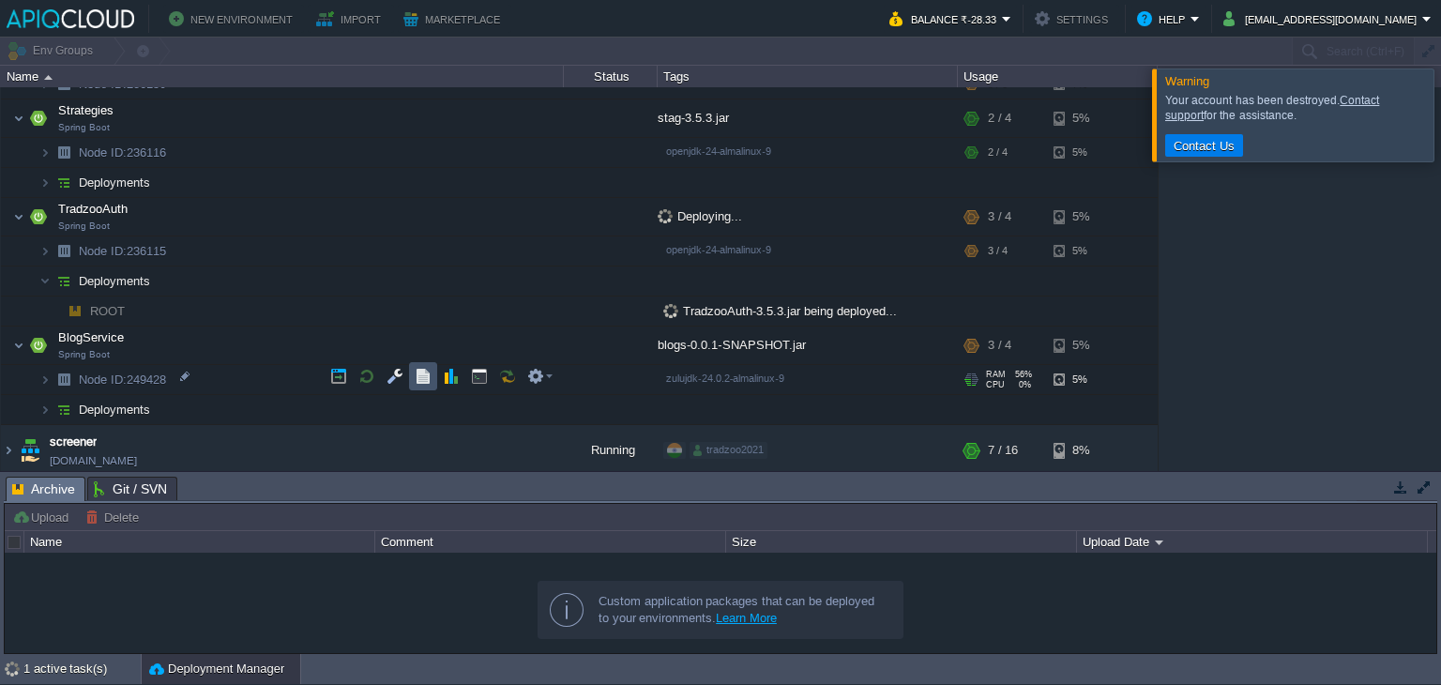
click at [424, 373] on button "button" at bounding box center [423, 376] width 17 height 17
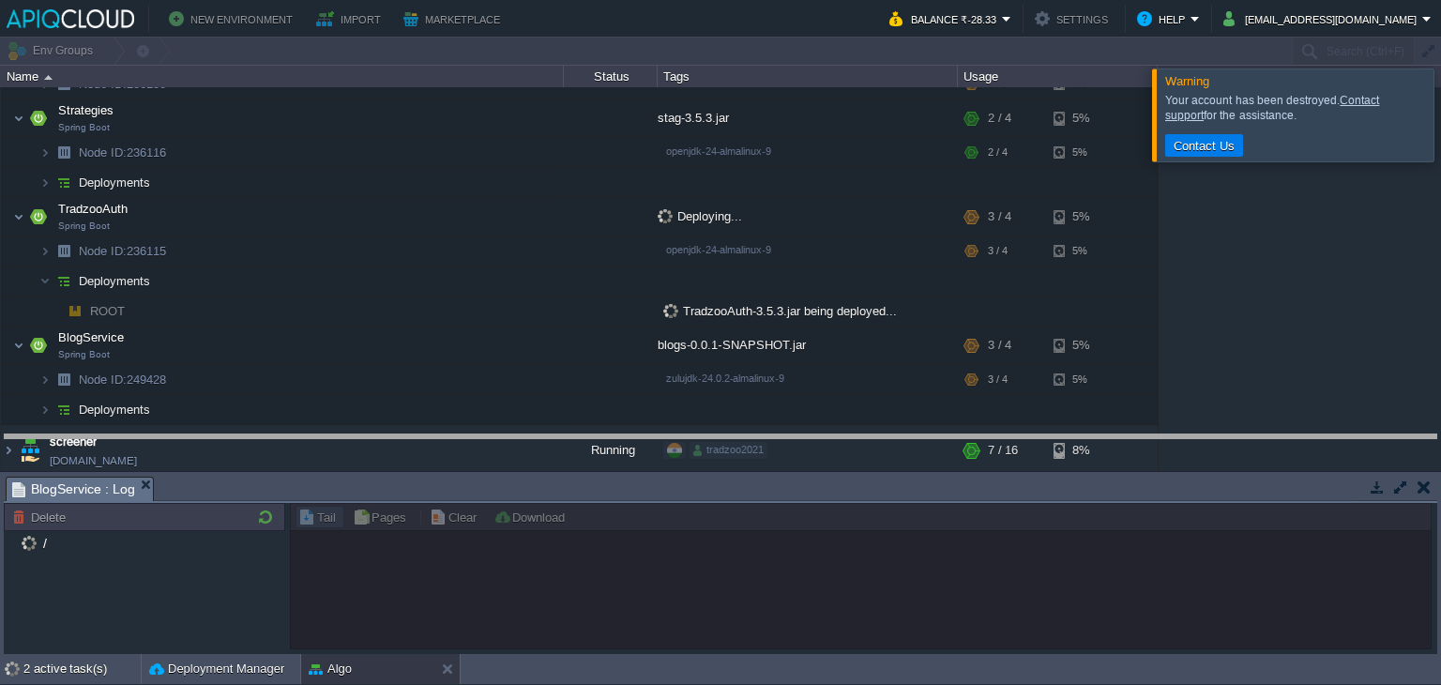
drag, startPoint x: 505, startPoint y: 486, endPoint x: 521, endPoint y: 440, distance: 48.7
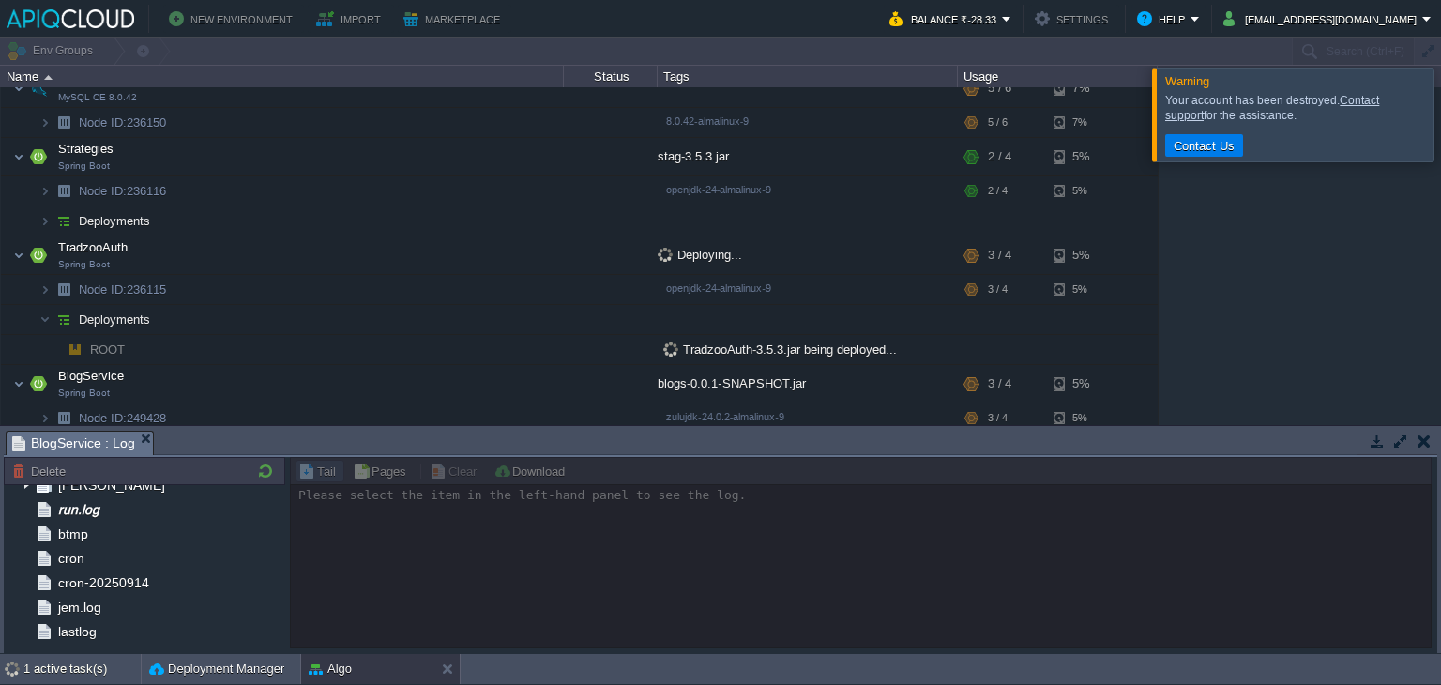
scroll to position [184, 0]
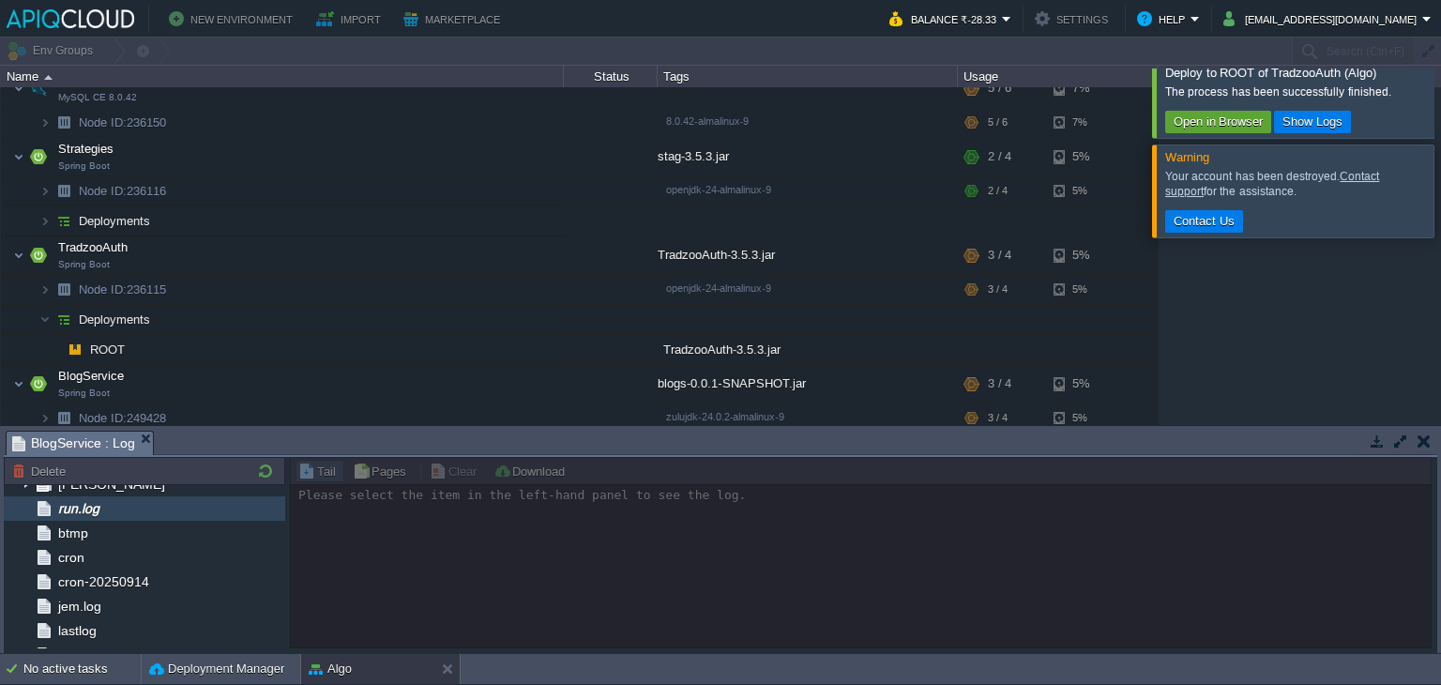
click at [132, 516] on div "run.log" at bounding box center [145, 508] width 282 height 24
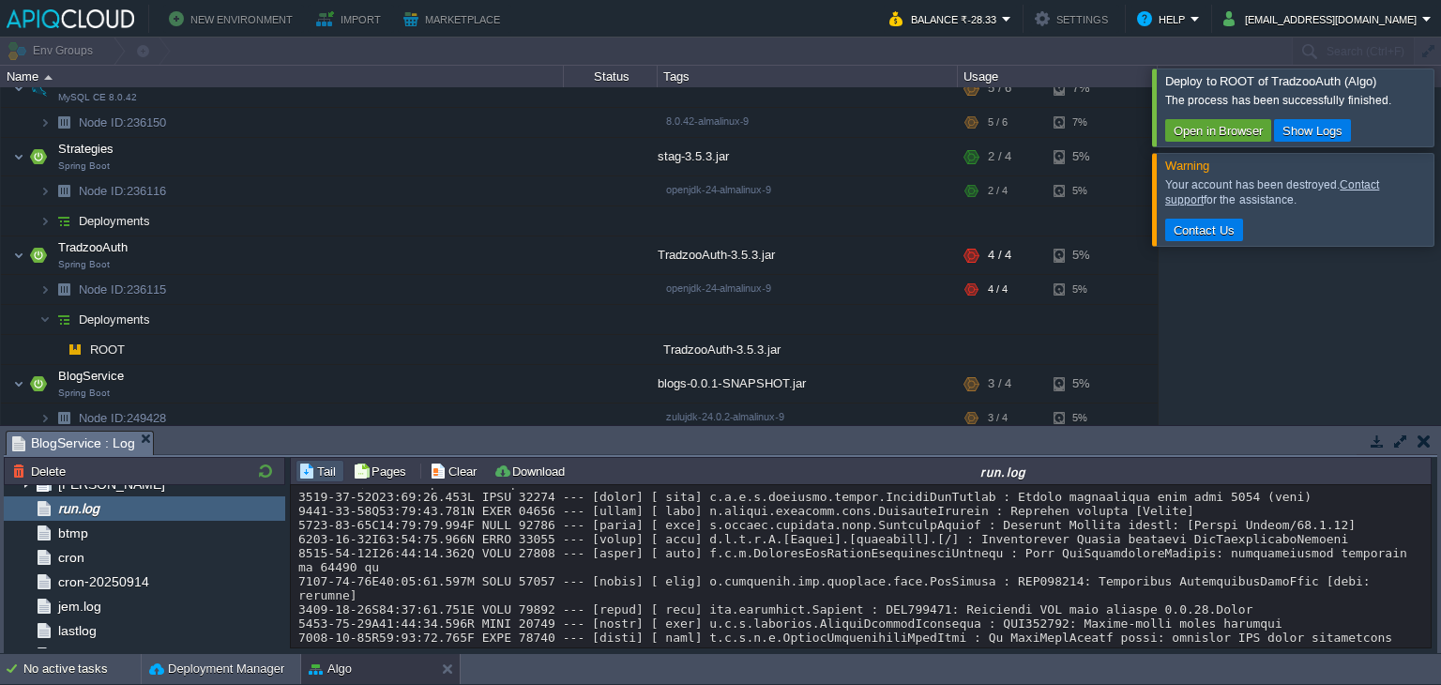
scroll to position [1834, 0]
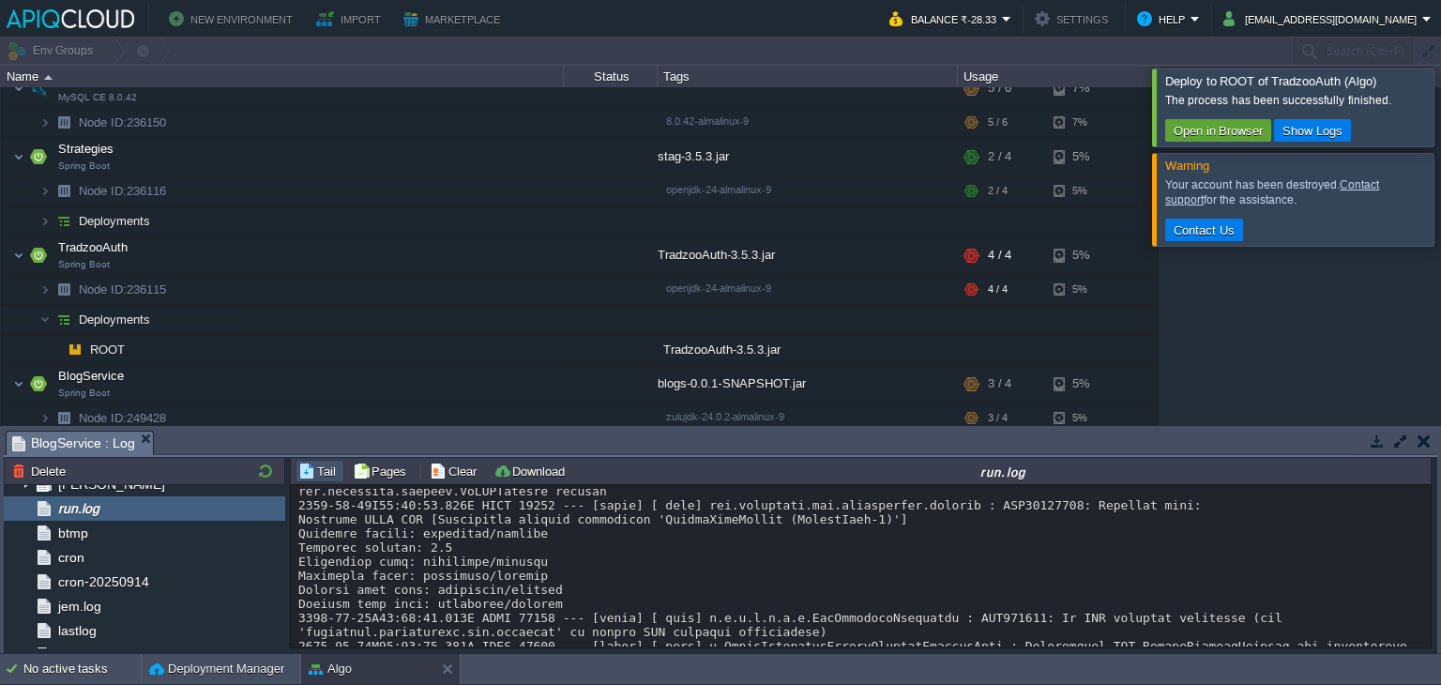
drag, startPoint x: 1103, startPoint y: 516, endPoint x: 1179, endPoint y: 517, distance: 76.0
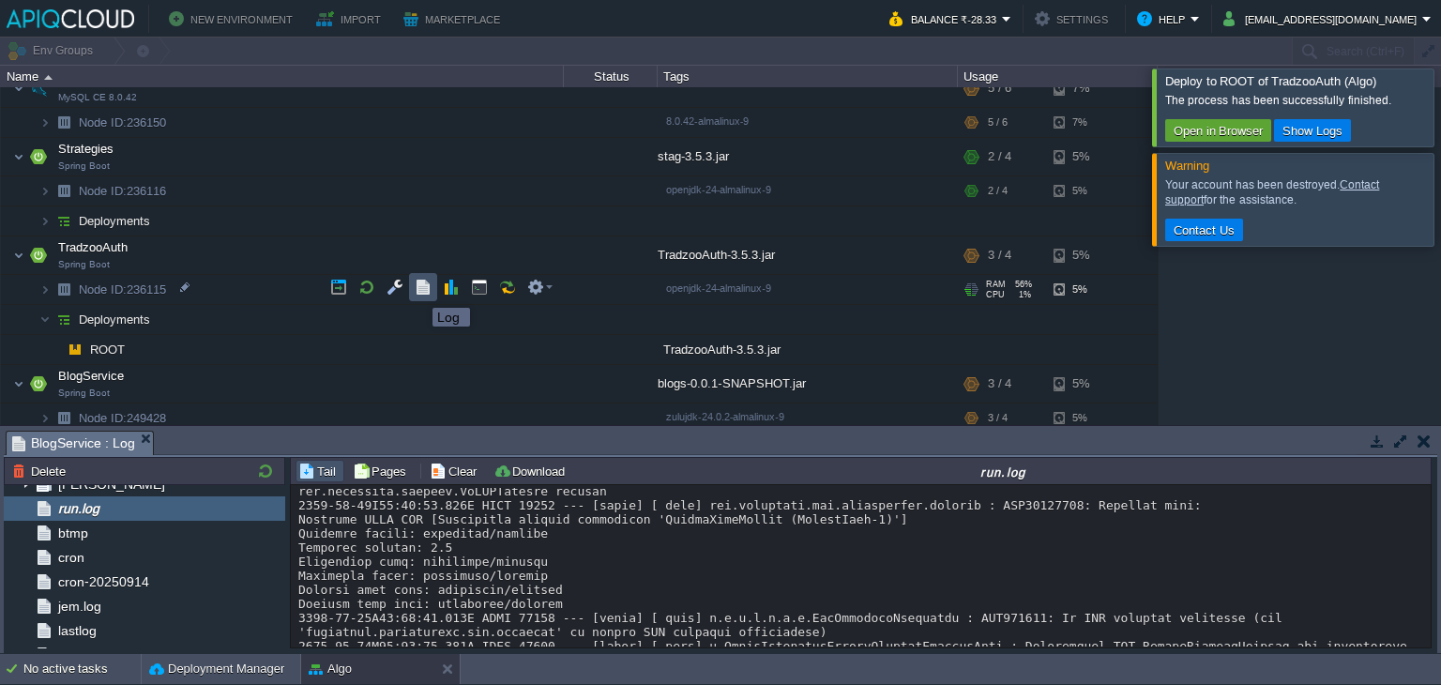
click at [422, 286] on button "button" at bounding box center [423, 287] width 17 height 17
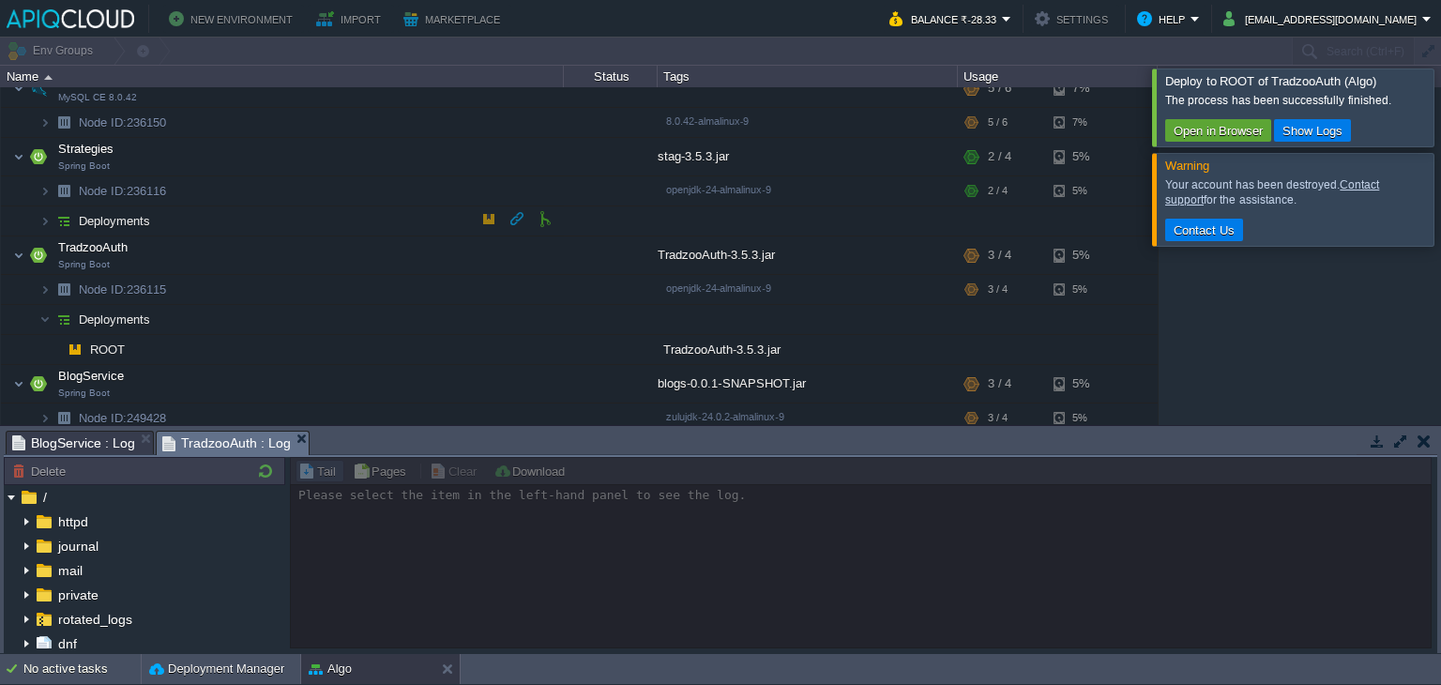
scroll to position [0, 0]
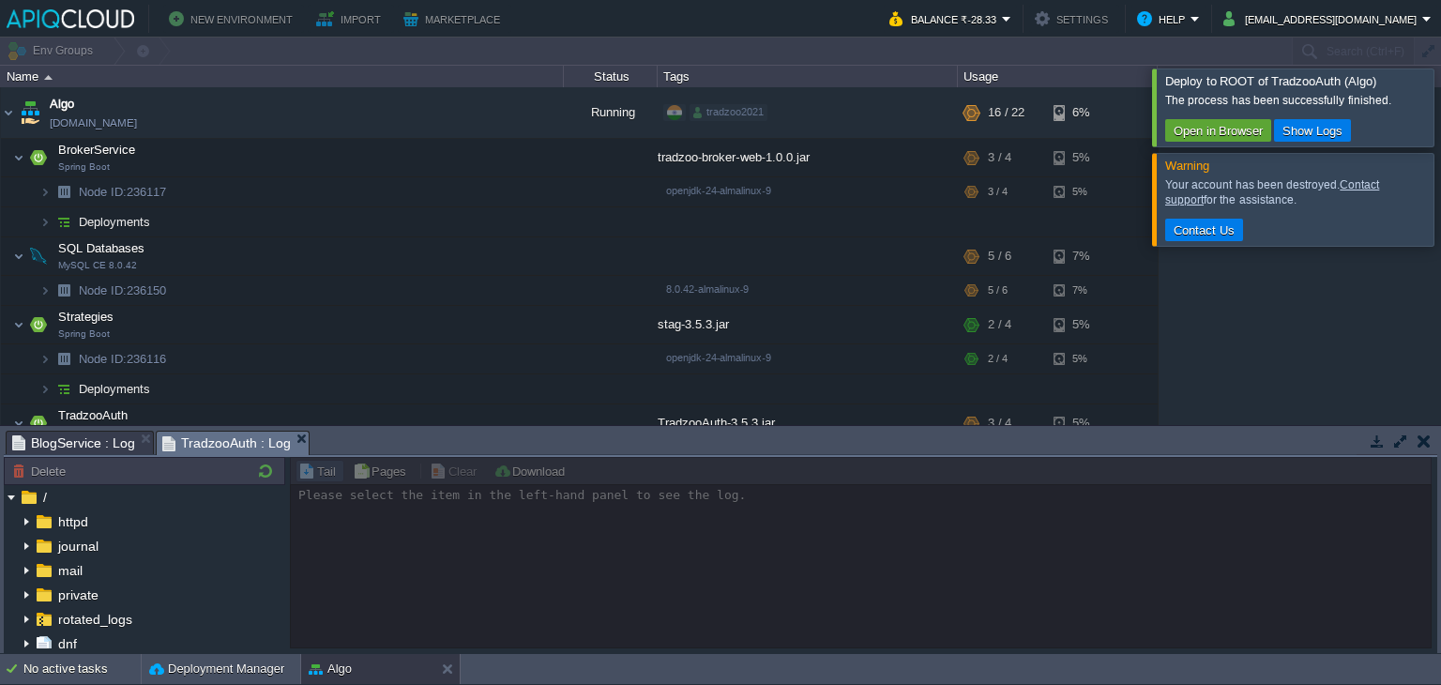
click at [1440, 123] on div at bounding box center [1464, 106] width 0 height 77
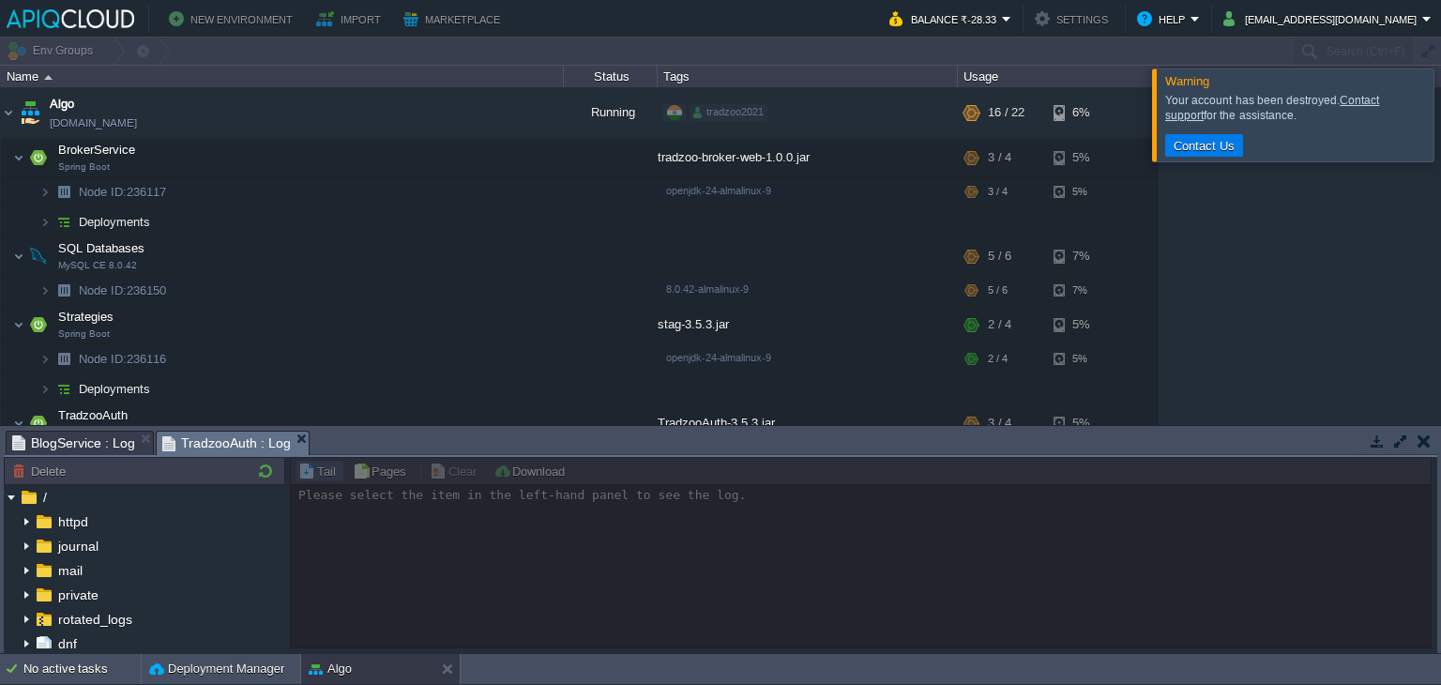
click at [1440, 147] on div at bounding box center [1464, 114] width 0 height 92
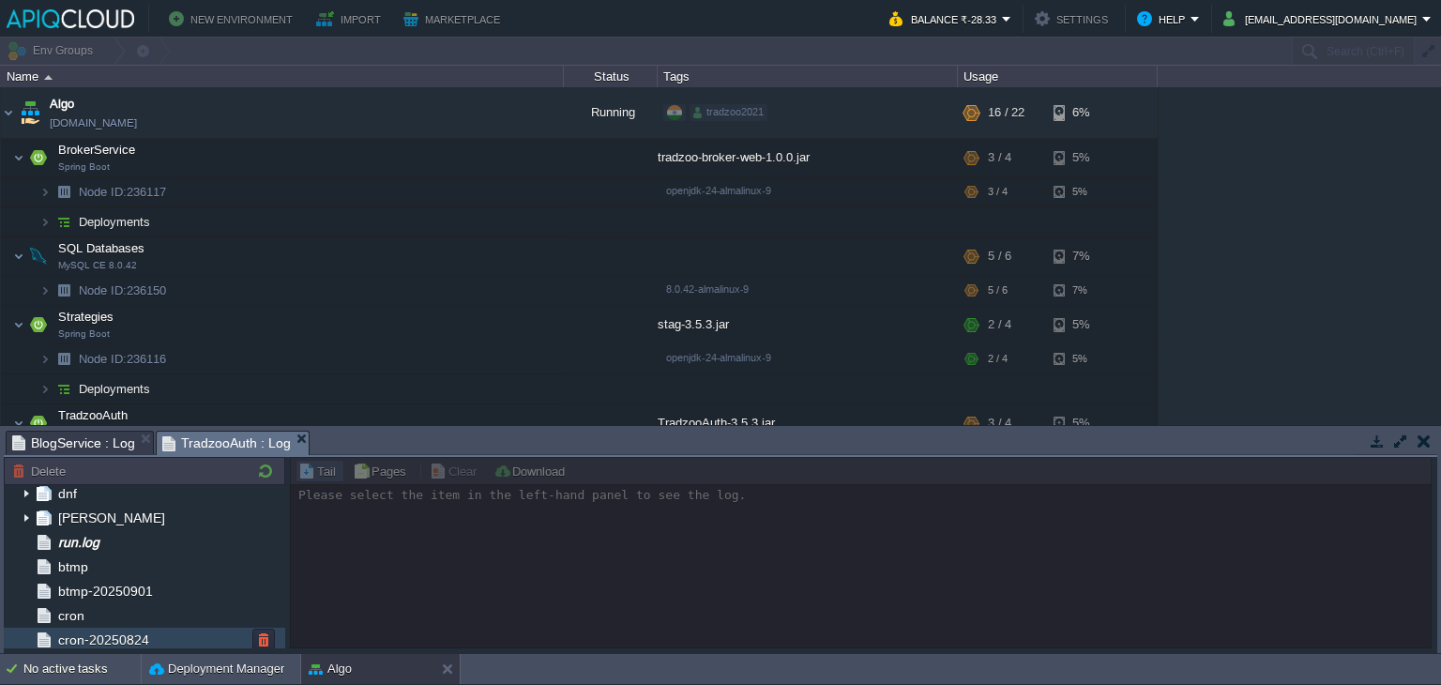
scroll to position [182, 0]
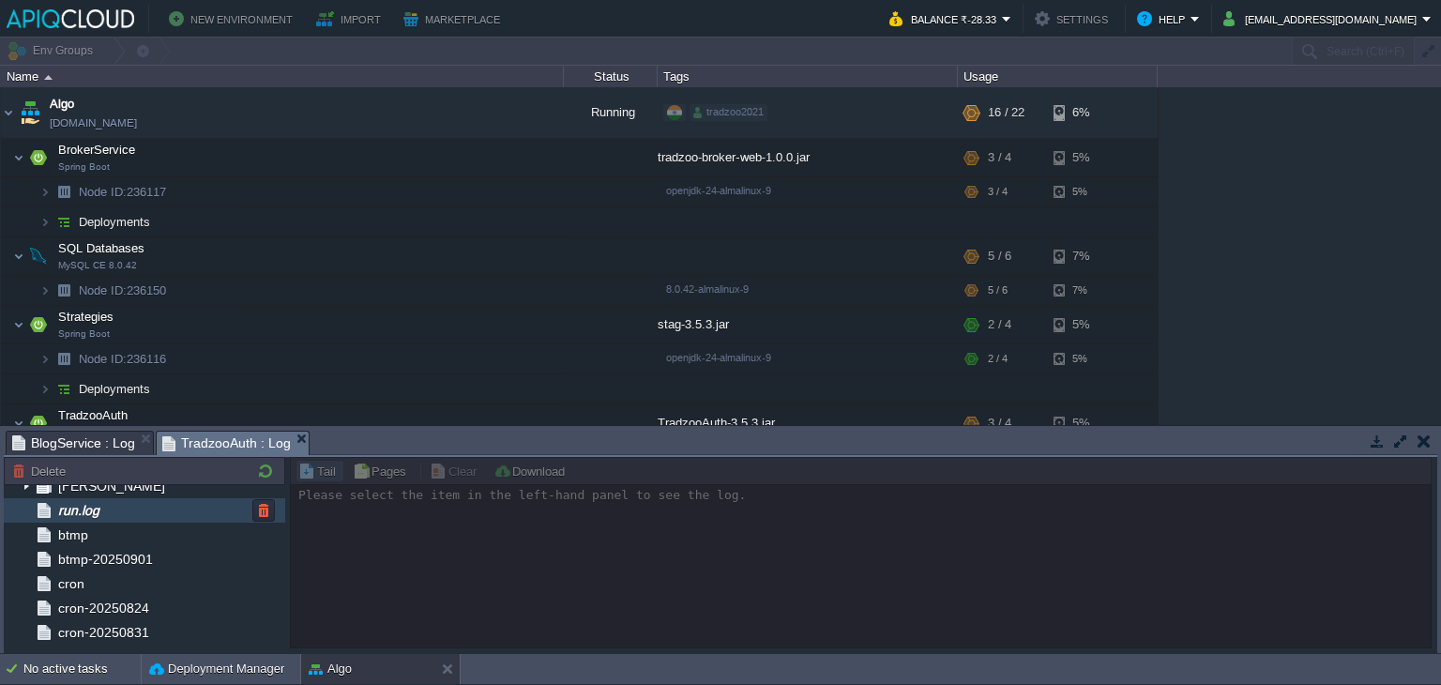
click at [119, 503] on div "run.log" at bounding box center [145, 510] width 282 height 24
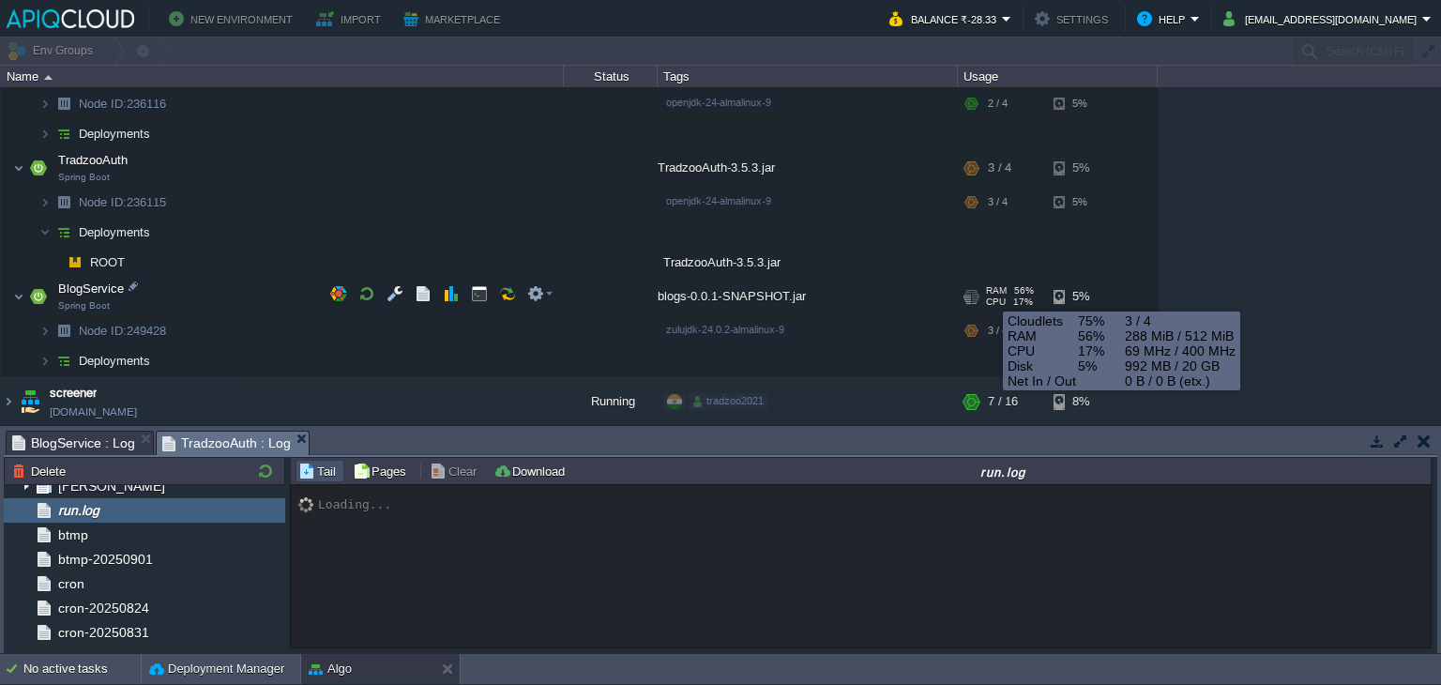
scroll to position [15712, 0]
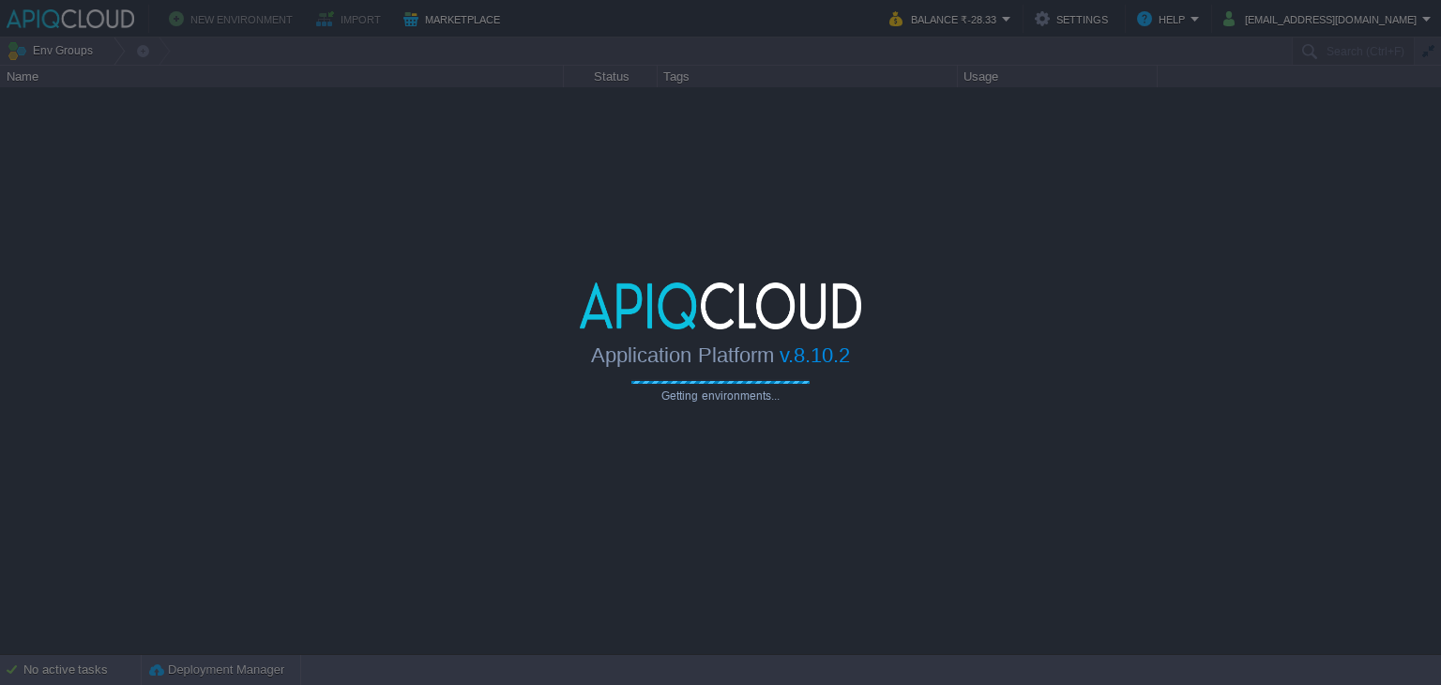
type input "Search (Ctrl+F)"
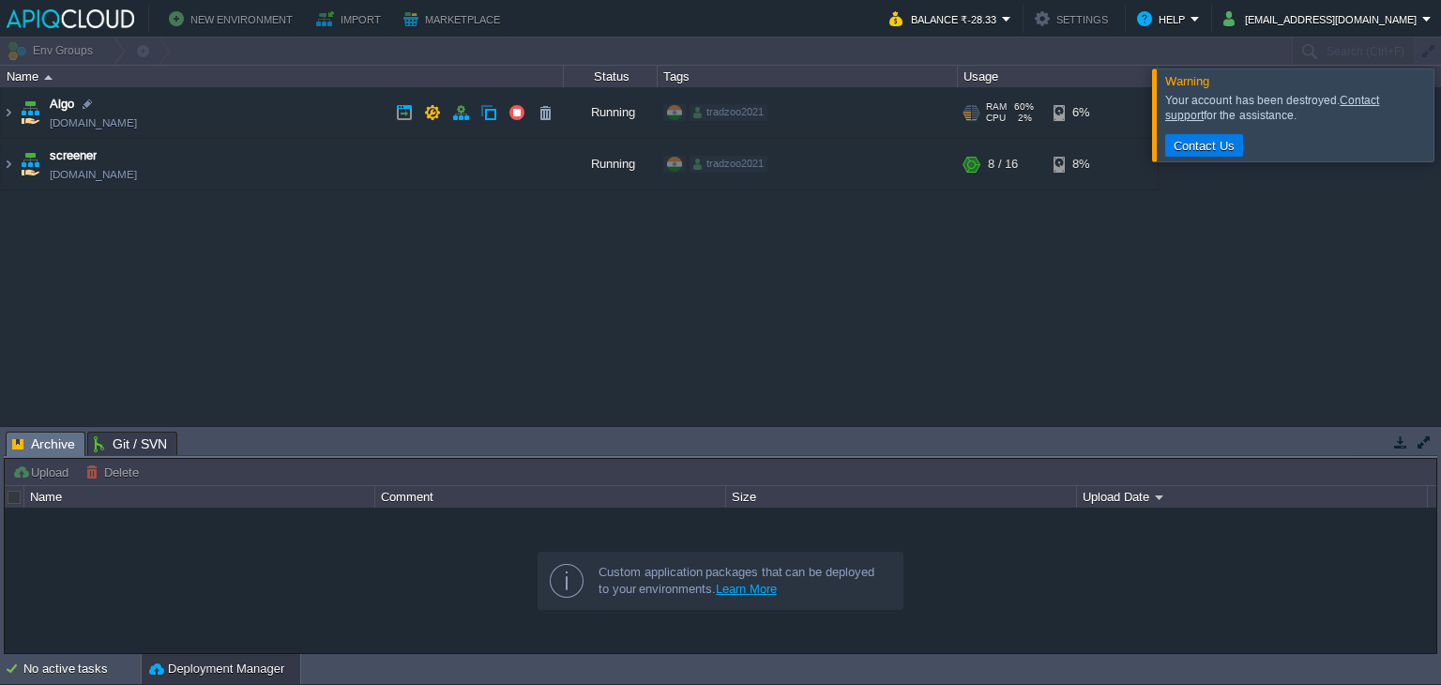
click at [296, 94] on td "Algo [DOMAIN_NAME]" at bounding box center [282, 113] width 563 height 52
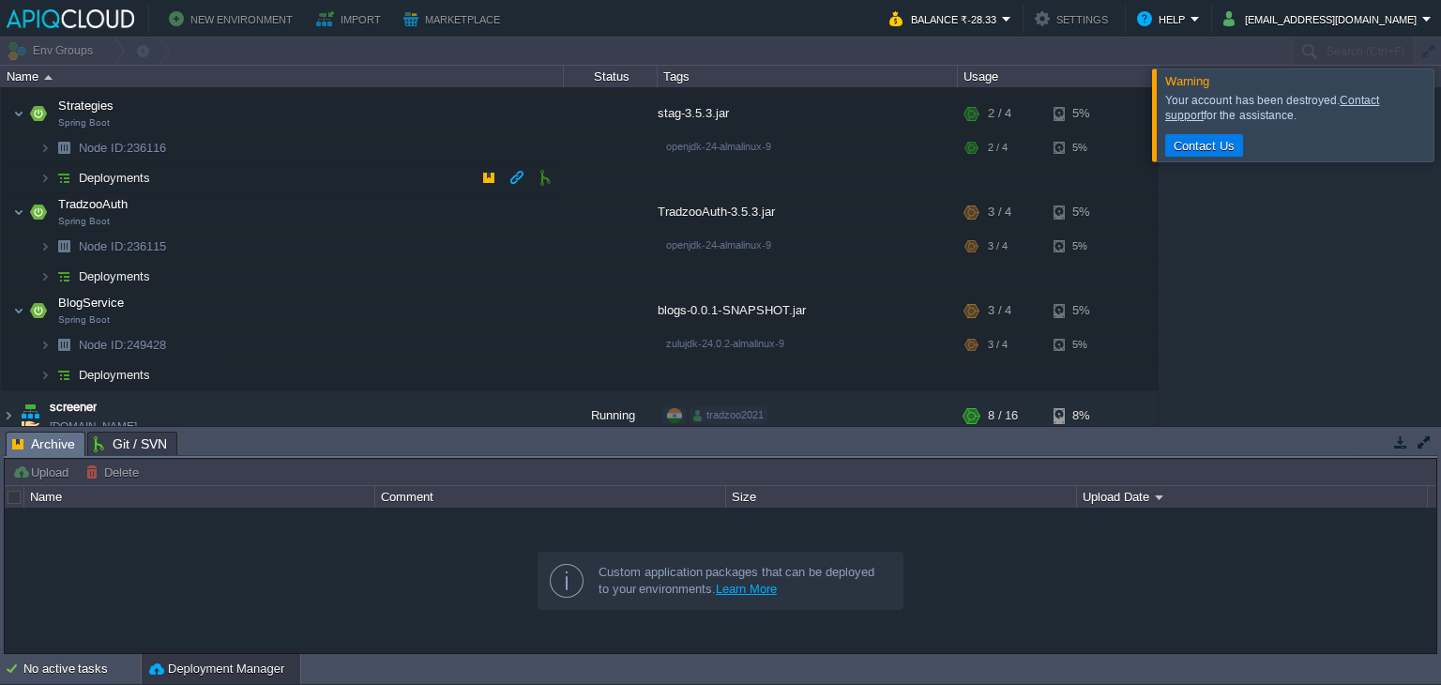
scroll to position [210, 0]
click at [1002, 252] on span "CPU" at bounding box center [995, 252] width 19 height 9
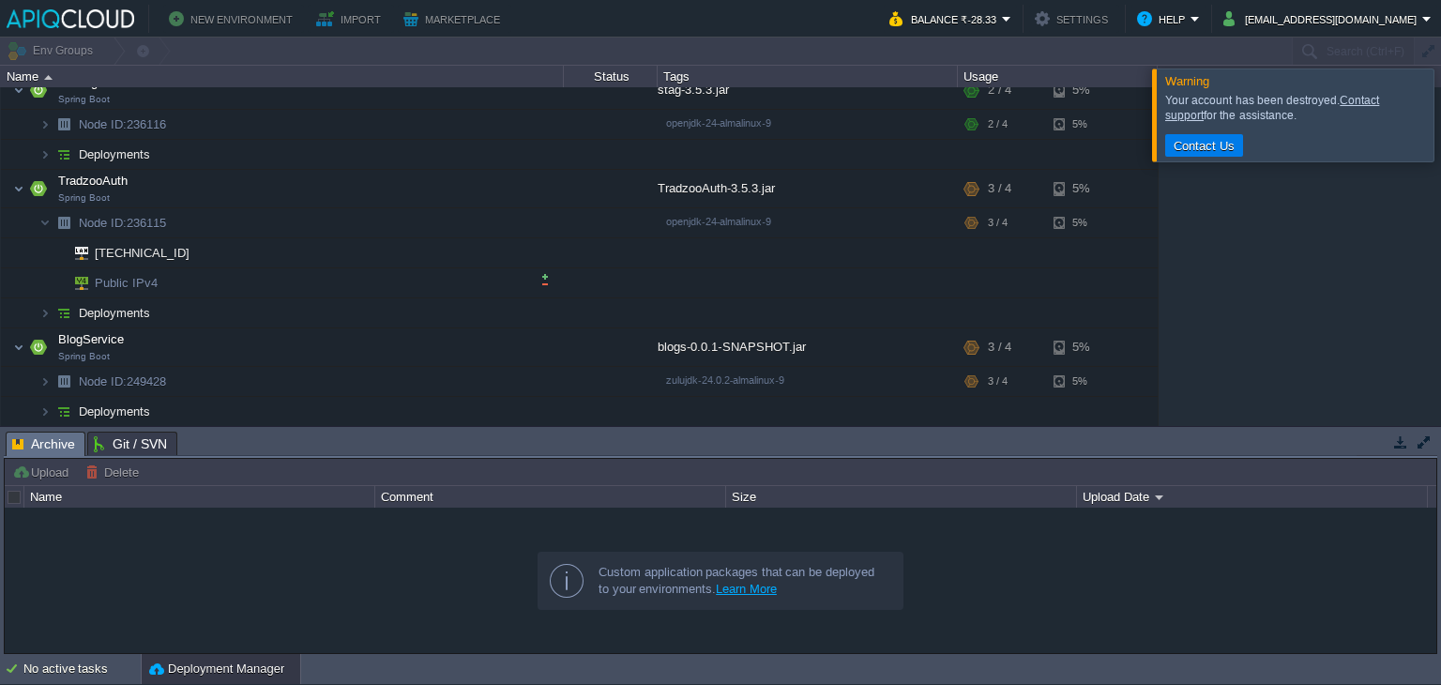
scroll to position [283, 0]
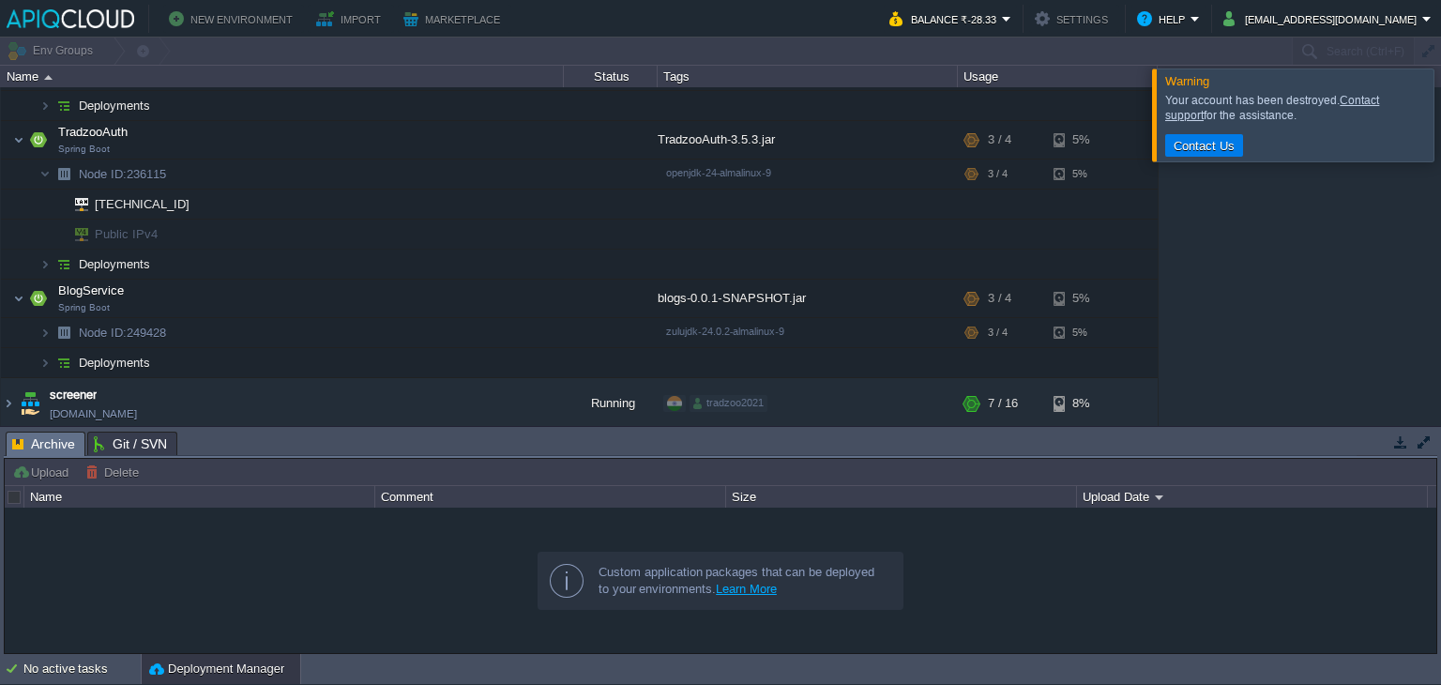
click at [1440, 137] on div at bounding box center [1464, 114] width 0 height 92
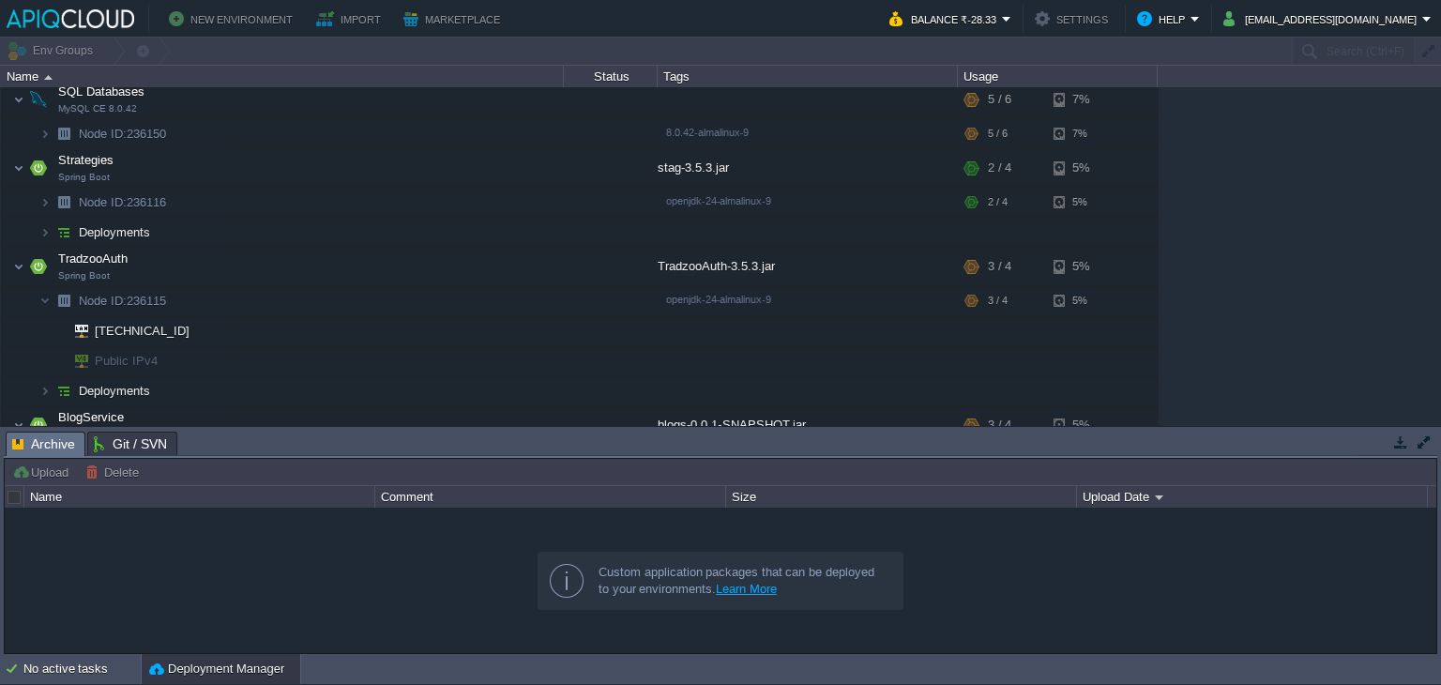
scroll to position [0, 0]
